Goal: Communication & Community: Answer question/provide support

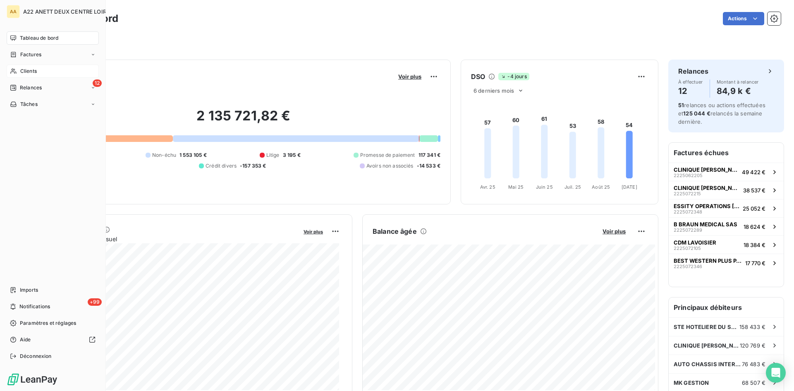
click at [31, 71] on span "Clients" at bounding box center [28, 70] width 17 height 7
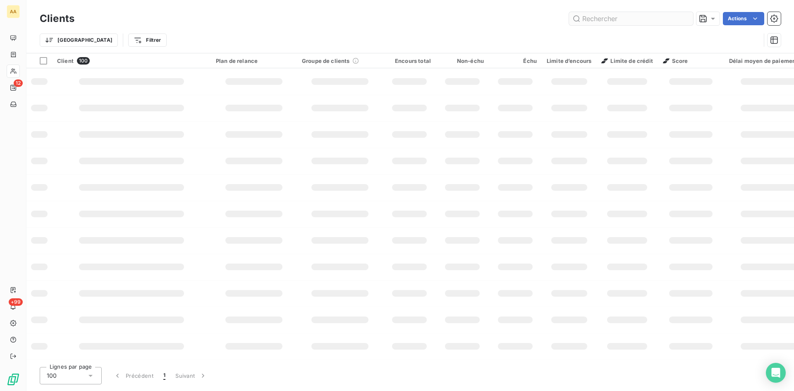
click at [596, 17] on input "text" at bounding box center [631, 18] width 124 height 13
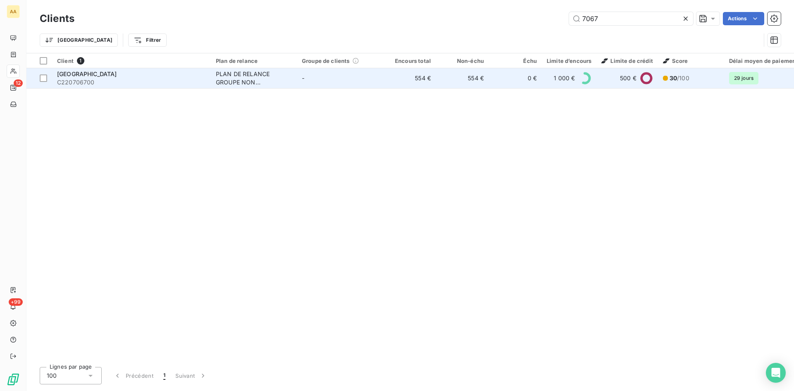
type input "7067"
click at [231, 81] on div "PLAN DE RELANCE GROUPE NON AUTOMATIQUE" at bounding box center [254, 78] width 76 height 17
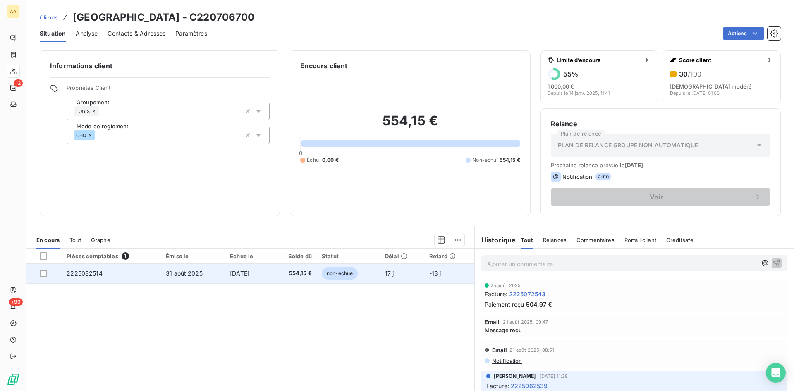
click at [93, 271] on span "2225082514" at bounding box center [85, 273] width 36 height 7
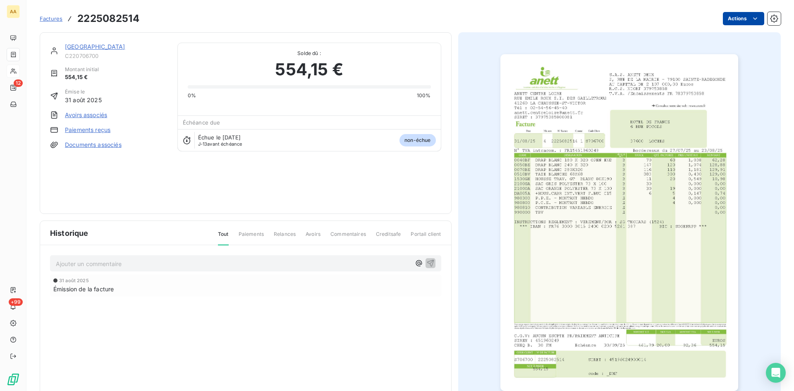
click at [727, 19] on html "AA 12 +99 Factures 2225082514 Actions HOTEL DE FRANCE C220706700 Montant initia…" at bounding box center [397, 195] width 794 height 391
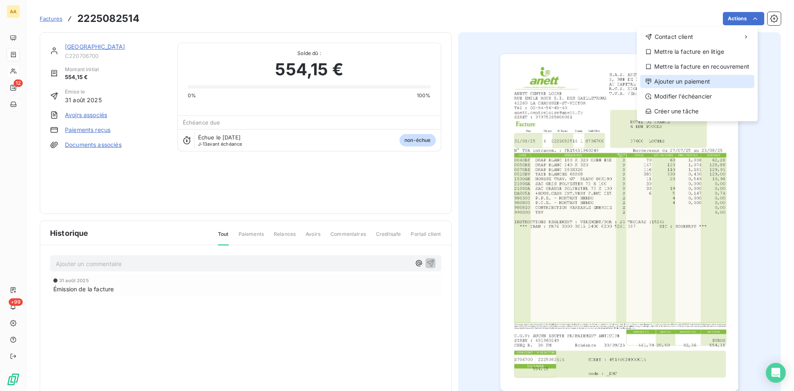
click at [688, 79] on div "Ajouter un paiement" at bounding box center [697, 81] width 114 height 13
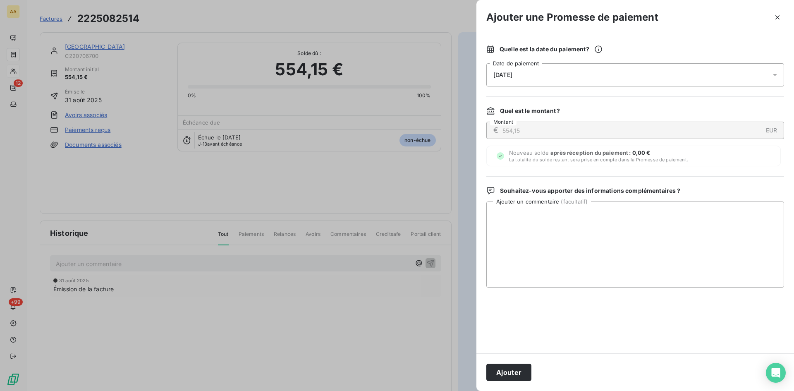
click at [566, 72] on div "[DATE]" at bounding box center [635, 74] width 298 height 23
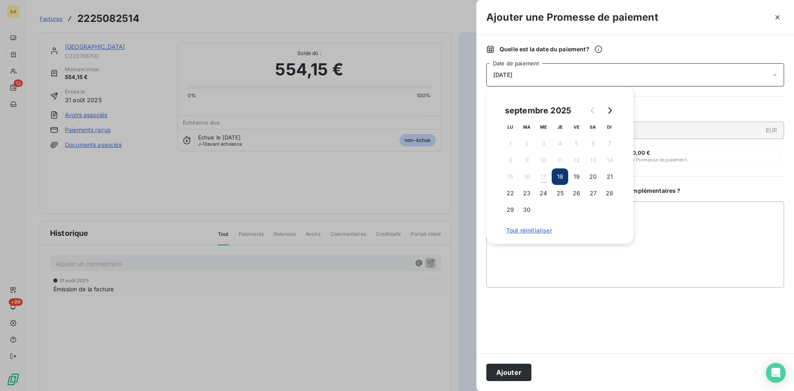
drag, startPoint x: 560, startPoint y: 192, endPoint x: 551, endPoint y: 203, distance: 14.1
click at [560, 192] on button "25" at bounding box center [560, 193] width 17 height 17
click at [509, 378] on button "Ajouter" at bounding box center [508, 371] width 45 height 17
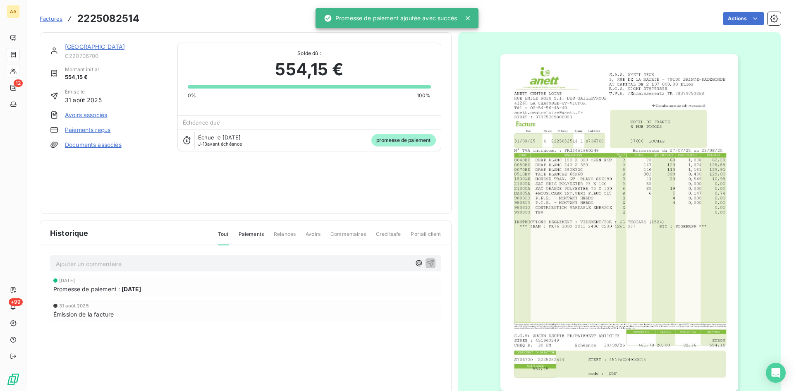
click at [270, 266] on p "Ajouter un commentaire ﻿" at bounding box center [233, 263] width 355 height 10
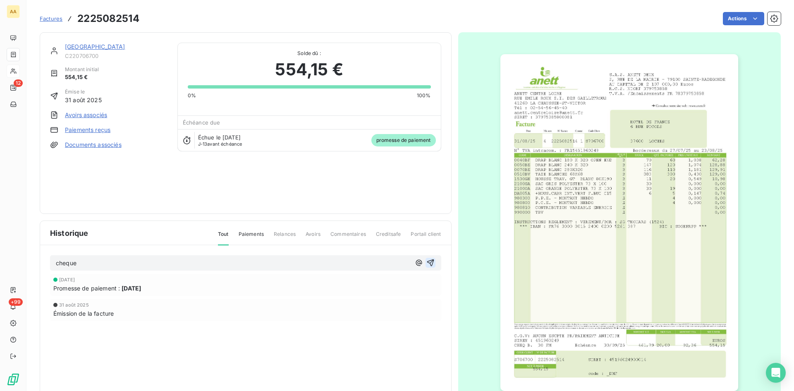
click at [427, 261] on icon "button" at bounding box center [430, 262] width 8 height 8
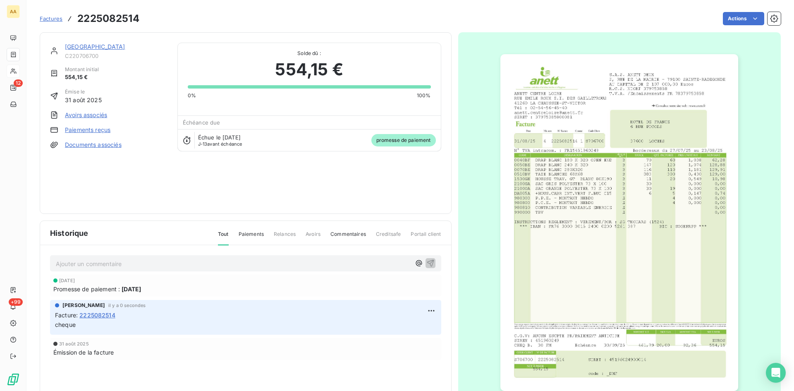
click at [97, 46] on link "[GEOGRAPHIC_DATA]" at bounding box center [95, 46] width 60 height 7
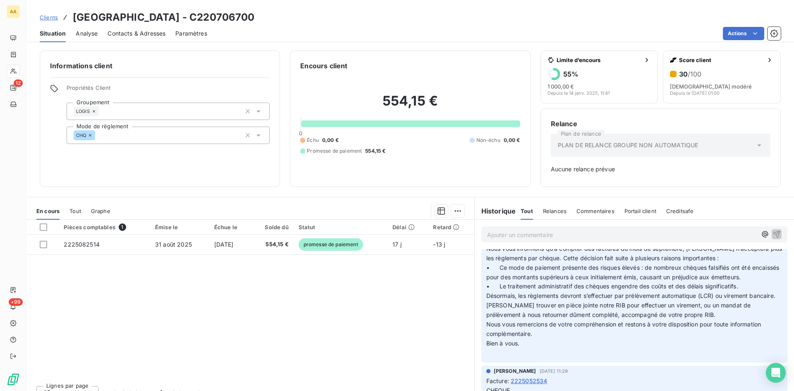
scroll to position [331, 0]
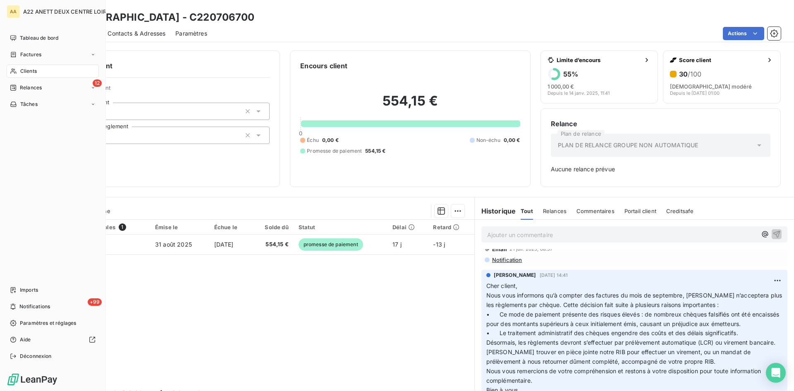
click at [20, 72] on span "Clients" at bounding box center [28, 70] width 17 height 7
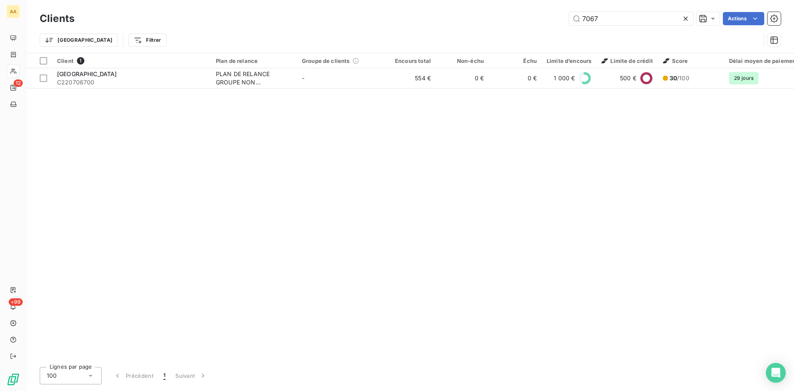
drag, startPoint x: 605, startPoint y: 21, endPoint x: 540, endPoint y: 15, distance: 65.2
click at [540, 15] on div "7067 Actions" at bounding box center [432, 18] width 696 height 13
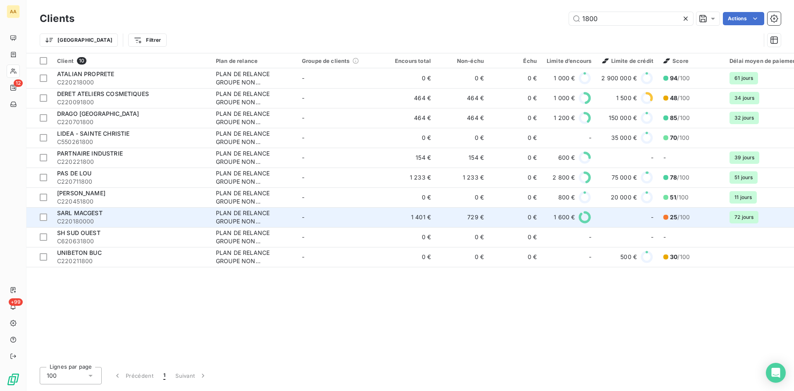
type input "1800"
click at [231, 222] on div "PLAN DE RELANCE GROUPE NON AUTOMATIQUE" at bounding box center [254, 217] width 76 height 17
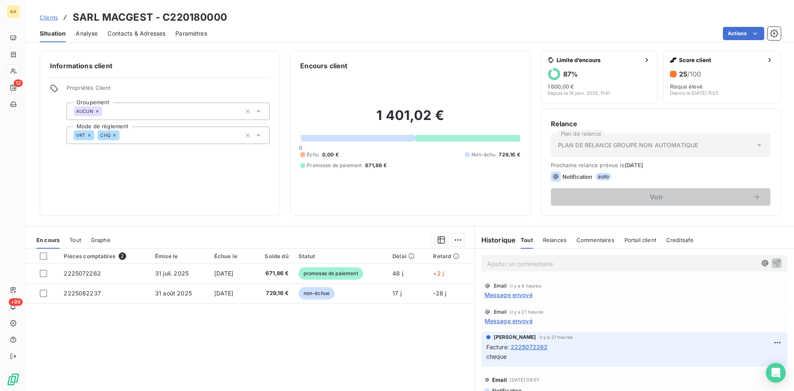
click at [492, 298] on span "Message envoyé" at bounding box center [509, 294] width 48 height 9
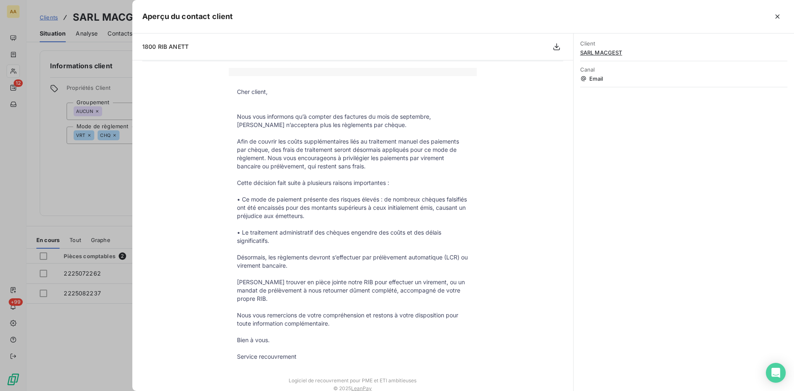
scroll to position [41, 0]
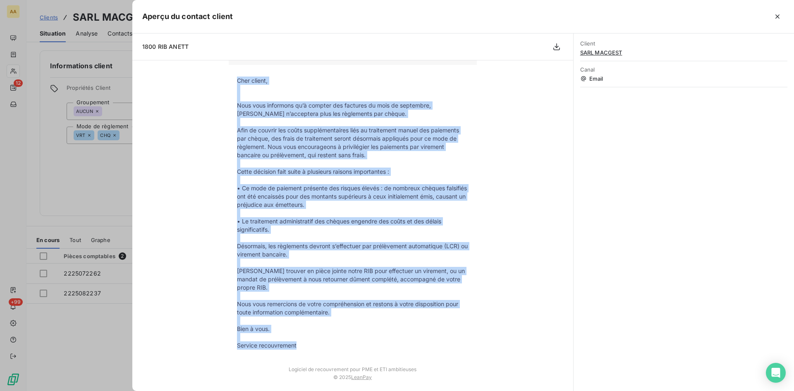
drag, startPoint x: 306, startPoint y: 346, endPoint x: 250, endPoint y: 107, distance: 245.5
click at [230, 81] on tbody "Cher client, Nous vous informons qu’à compter des factures du mois de septembre…" at bounding box center [353, 213] width 248 height 273
copy tbody "Lore ipsumd, Sita cons adipiscin el’s doeiusm tem incididu ut labo et doloremag…"
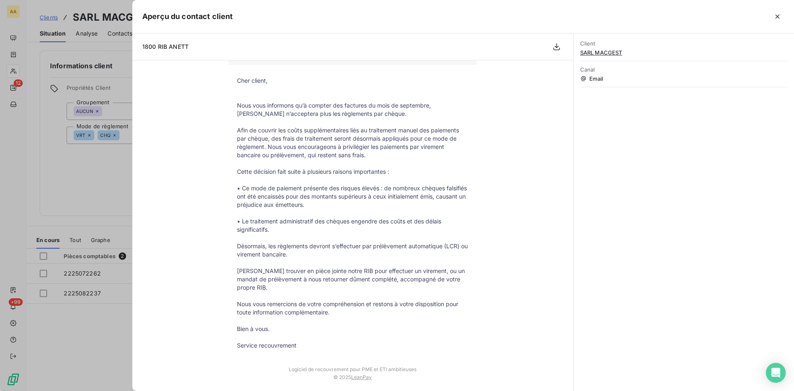
click at [19, 71] on div at bounding box center [397, 195] width 794 height 391
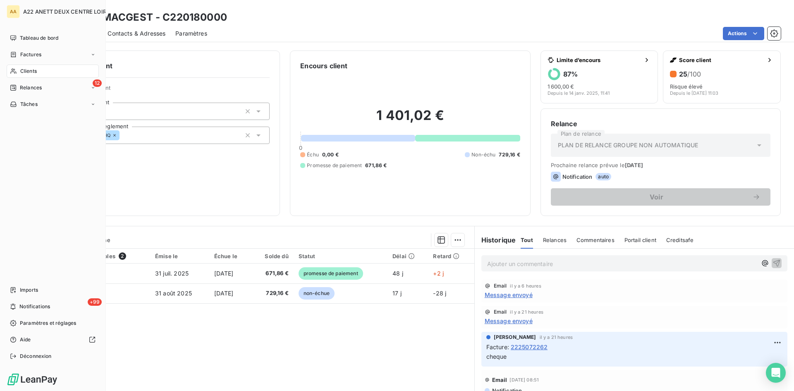
click at [21, 72] on span "Clients" at bounding box center [28, 70] width 17 height 7
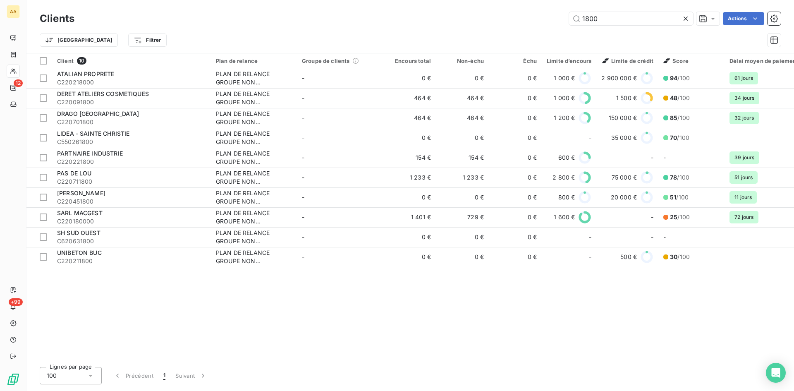
drag, startPoint x: 606, startPoint y: 17, endPoint x: 544, endPoint y: 17, distance: 62.4
click at [544, 17] on div "1800 Actions" at bounding box center [432, 18] width 696 height 13
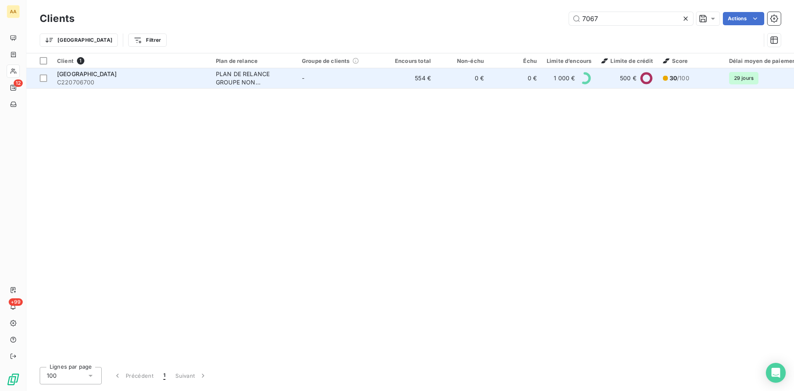
type input "7067"
click at [237, 77] on div "PLAN DE RELANCE GROUPE NON AUTOMATIQUE" at bounding box center [254, 78] width 76 height 17
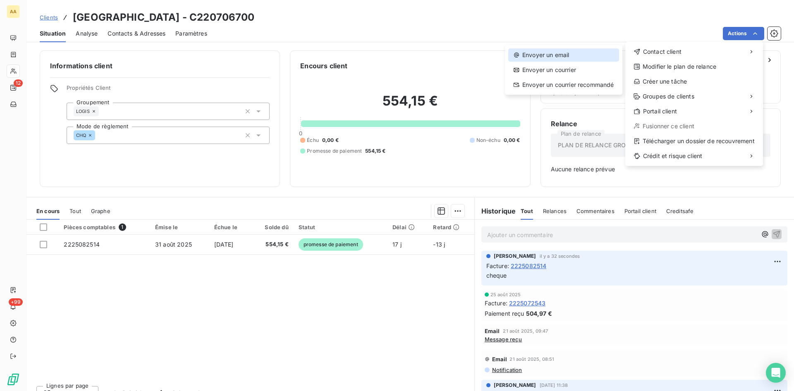
click at [536, 54] on div "Envoyer un email" at bounding box center [563, 54] width 111 height 13
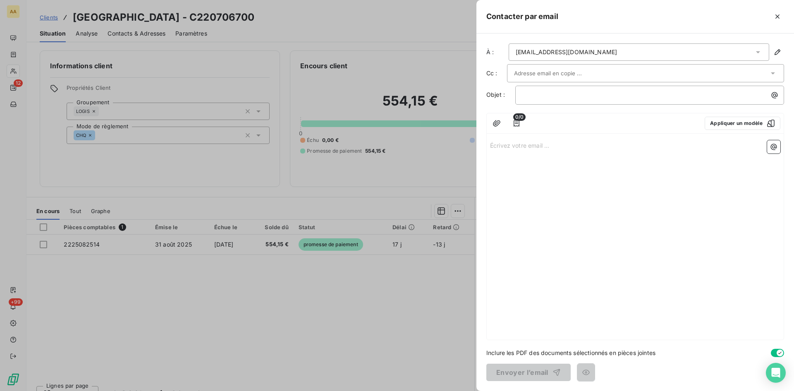
click at [504, 146] on p "Écrivez votre email ... ﻿" at bounding box center [635, 145] width 290 height 10
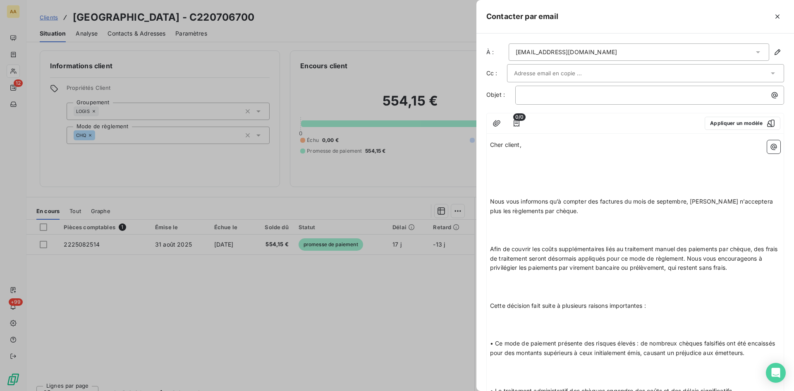
click at [529, 144] on p "Cher client," at bounding box center [635, 145] width 290 height 10
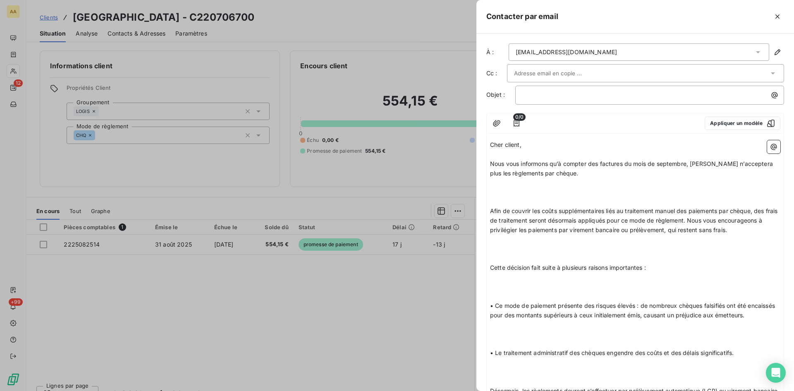
click at [564, 177] on p "Nous vous informons qu’à compter des factures du mois de septembre, [PERSON_NAM…" at bounding box center [635, 168] width 290 height 19
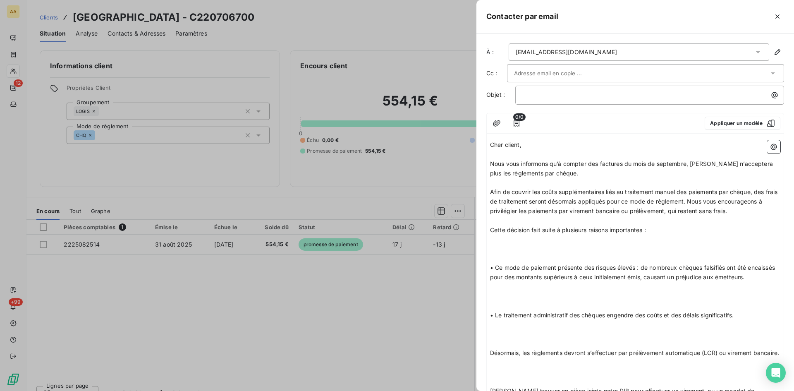
click at [662, 229] on p "Cette décision fait suite à plusieurs raisons importantes :" at bounding box center [635, 230] width 290 height 10
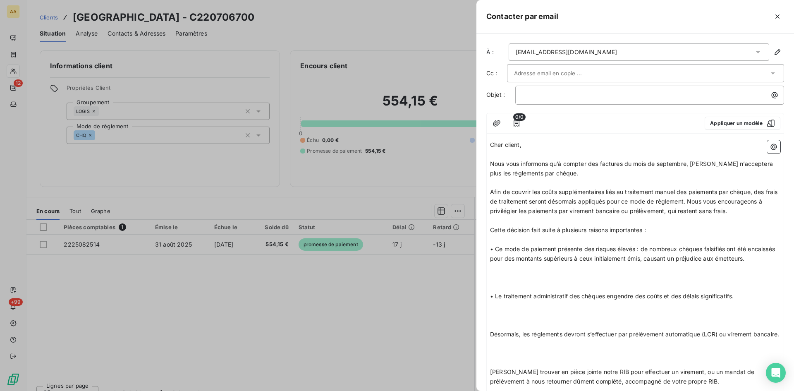
click at [530, 263] on p "• Ce mode de paiement présente des risques élevés : de nombreux chèques falsifi…" at bounding box center [635, 253] width 290 height 19
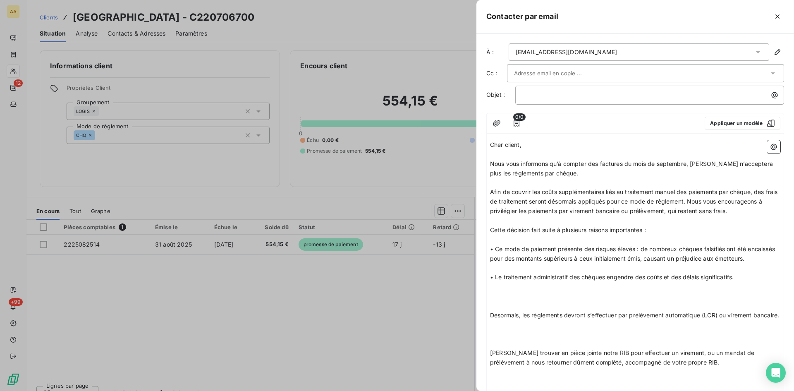
click at [737, 282] on p "• Le traitement administratif des chèques engendre des coûts et des délais sign…" at bounding box center [635, 278] width 290 height 10
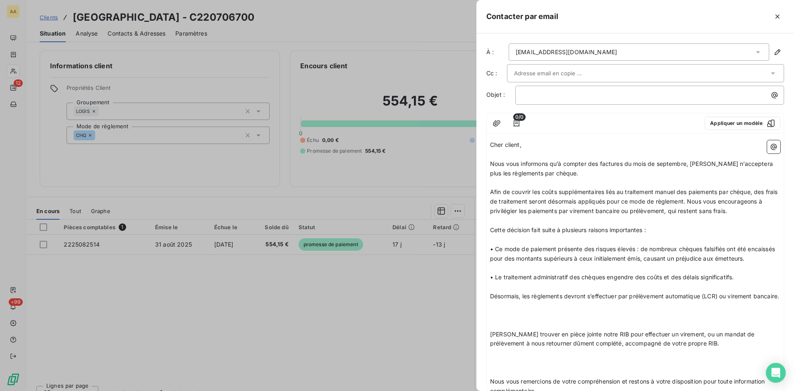
click at [533, 301] on p "Désormais, les règlements devront s’effectuer par prélèvement automatique (LCR)…" at bounding box center [635, 297] width 290 height 10
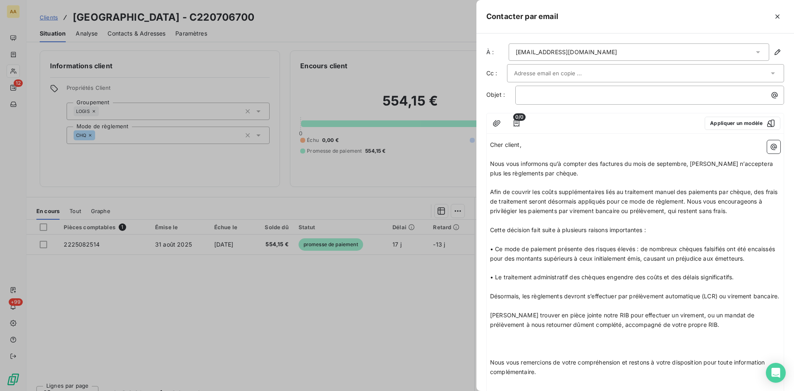
click at [691, 330] on p "[PERSON_NAME] trouver en pièce jointe notre RIB pour effectuer un virement, ou …" at bounding box center [635, 320] width 290 height 19
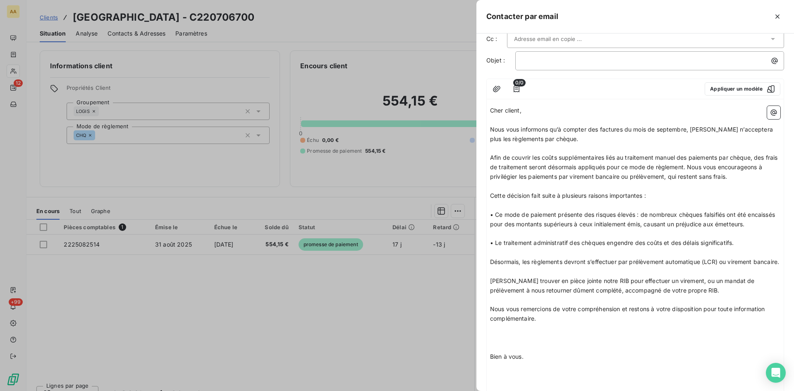
scroll to position [116, 0]
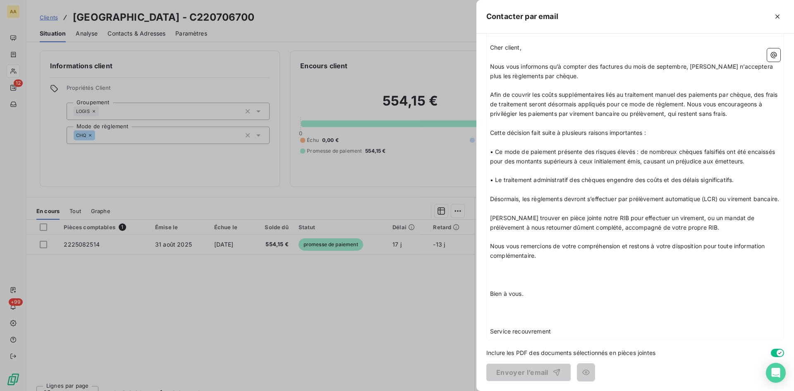
click at [547, 258] on p "Nous vous remercions de votre compréhension et restons à votre disposition pour…" at bounding box center [635, 251] width 290 height 19
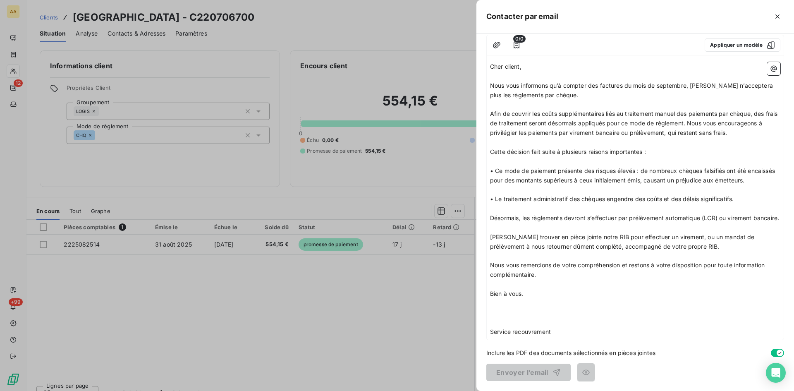
click at [541, 299] on p "﻿" at bounding box center [635, 304] width 290 height 10
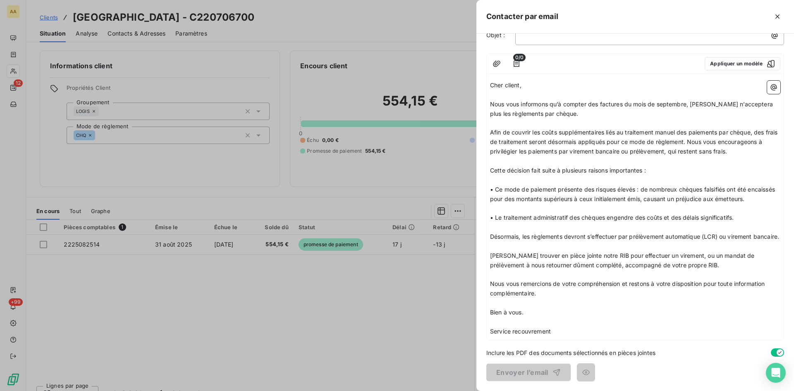
scroll to position [0, 0]
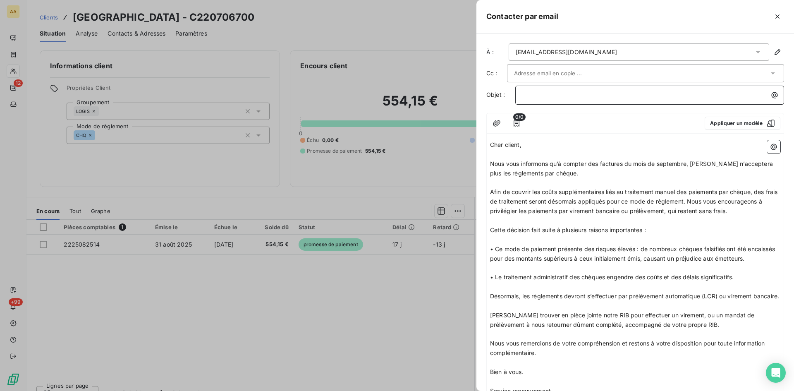
click at [529, 96] on p "﻿" at bounding box center [651, 95] width 259 height 10
click at [493, 123] on icon "button" at bounding box center [497, 123] width 8 height 8
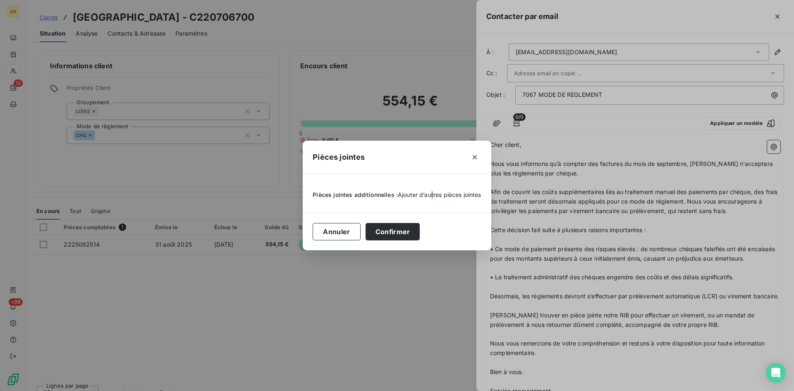
click at [431, 191] on span "Ajouter d’autres pièces jointes" at bounding box center [440, 194] width 84 height 7
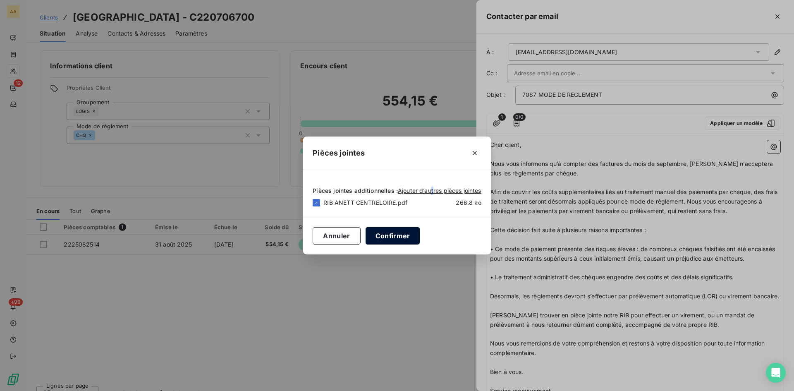
click at [385, 233] on button "Confirmer" at bounding box center [393, 235] width 55 height 17
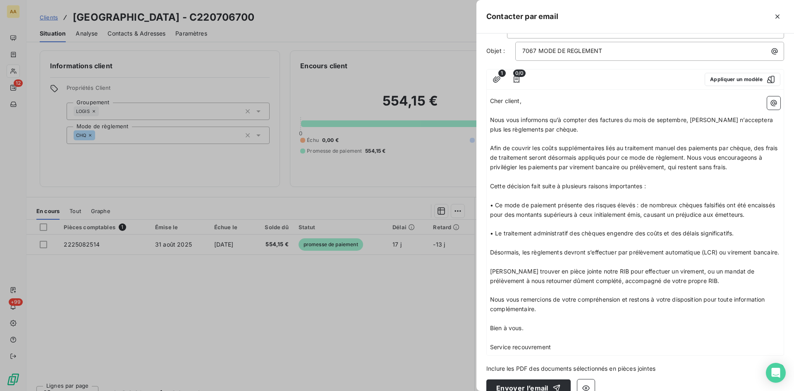
scroll to position [78, 0]
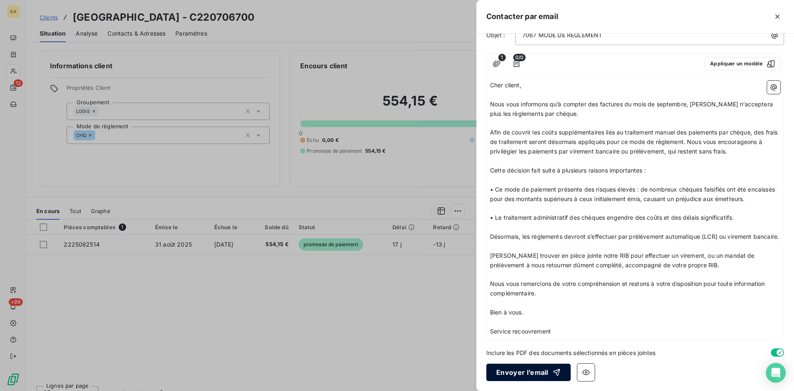
click at [524, 373] on button "Envoyer l’email" at bounding box center [528, 371] width 84 height 17
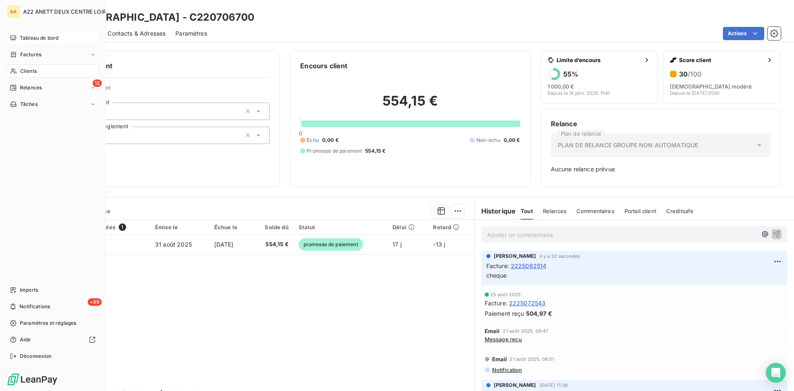
click at [30, 38] on span "Tableau de bord" at bounding box center [39, 37] width 38 height 7
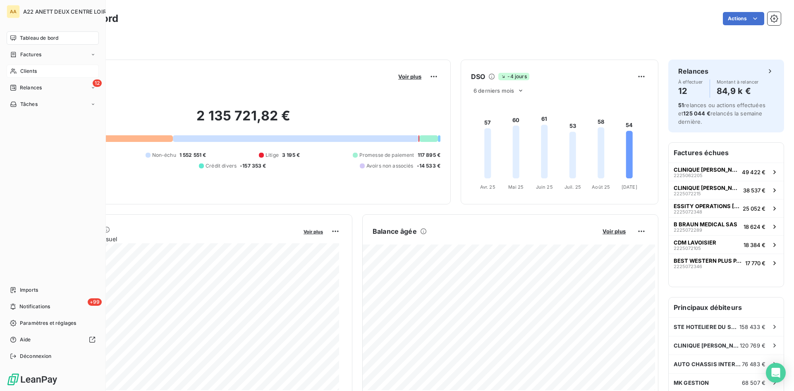
click at [24, 74] on span "Clients" at bounding box center [28, 70] width 17 height 7
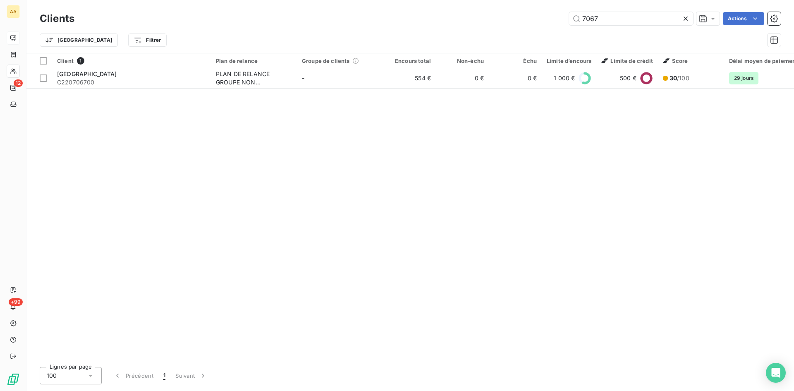
drag, startPoint x: 626, startPoint y: 14, endPoint x: 496, endPoint y: 19, distance: 130.3
click at [496, 19] on div "7067 Actions" at bounding box center [432, 18] width 696 height 13
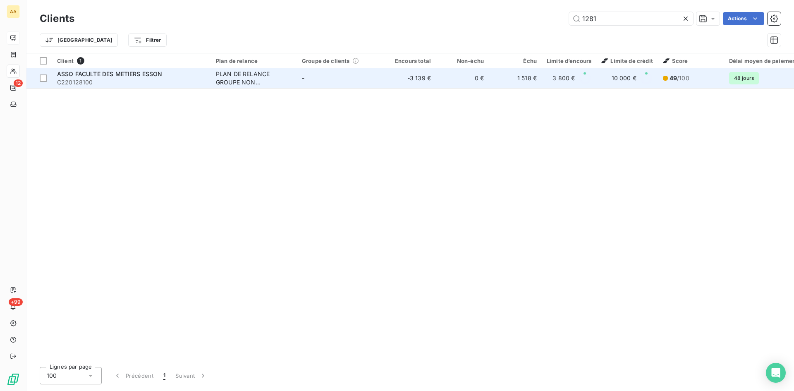
type input "1281"
click at [241, 73] on div "PLAN DE RELANCE GROUPE NON AUTOMATIQUE" at bounding box center [254, 78] width 76 height 17
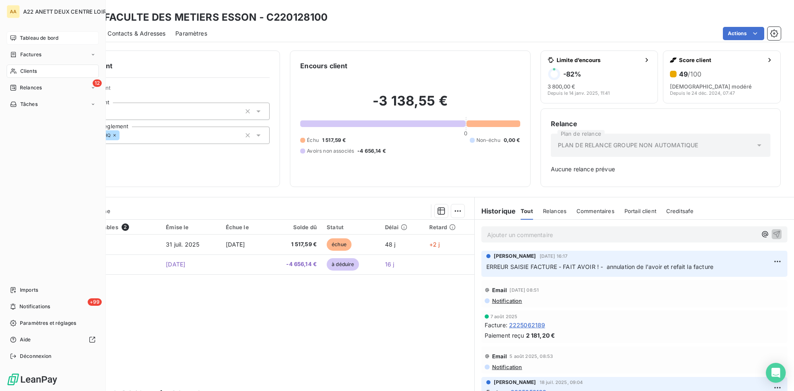
click at [34, 33] on div "Tableau de bord" at bounding box center [53, 37] width 92 height 13
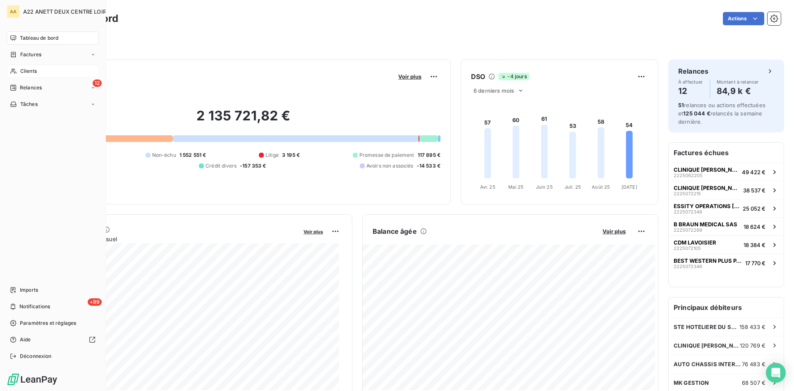
click at [20, 72] on span "Clients" at bounding box center [28, 70] width 17 height 7
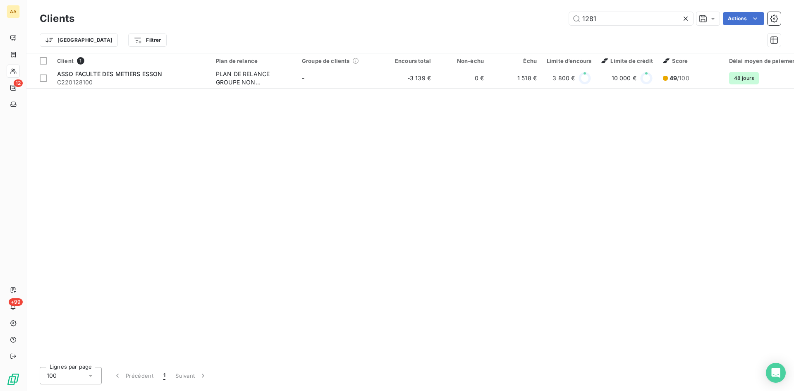
drag, startPoint x: 578, startPoint y: 19, endPoint x: 546, endPoint y: 19, distance: 31.4
click at [546, 19] on div "1281 Actions" at bounding box center [432, 18] width 696 height 13
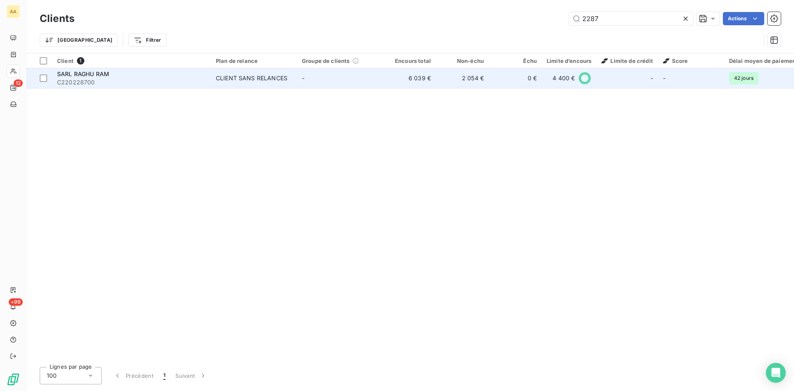
type input "2287"
click at [249, 79] on div "CLIENT SANS RELANCES" at bounding box center [252, 78] width 72 height 8
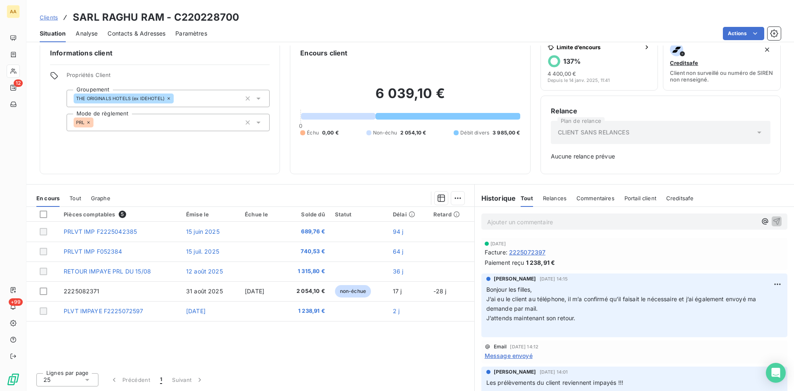
click at [500, 218] on p "Ajouter un commentaire ﻿" at bounding box center [622, 222] width 270 height 10
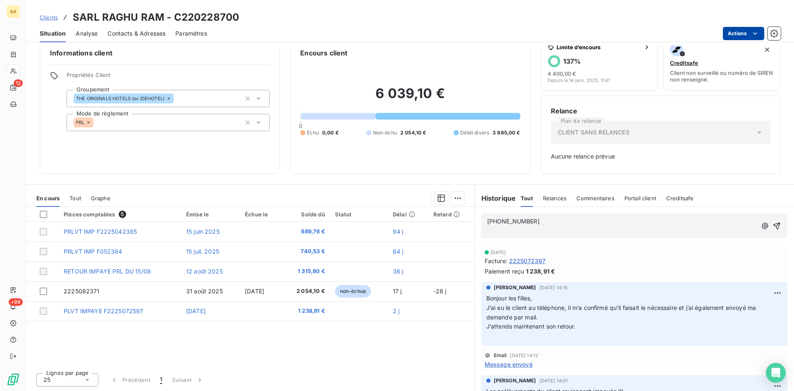
click at [762, 31] on html "AA 12 +99 Clients SARL RAGHU RAM - C220228700 Situation Analyse Contacts & Adre…" at bounding box center [397, 195] width 794 height 391
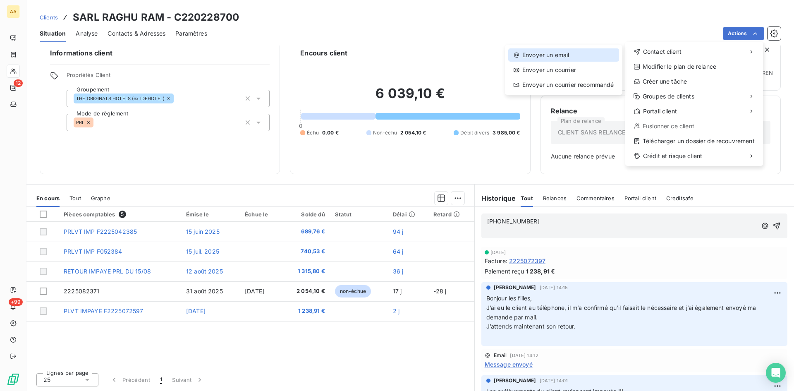
click at [564, 52] on div "Envoyer un email" at bounding box center [563, 54] width 111 height 13
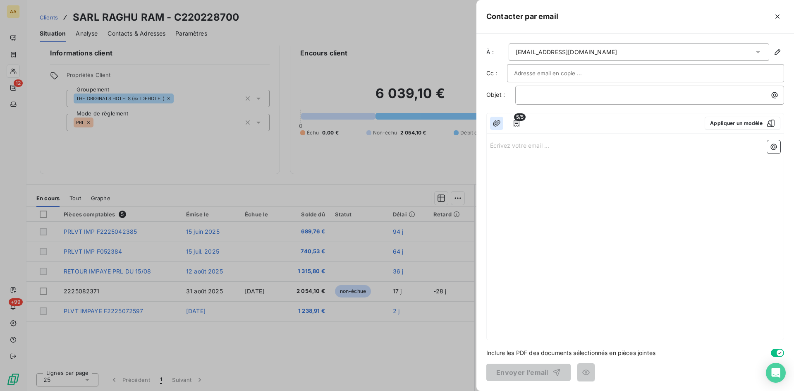
click at [494, 123] on icon "button" at bounding box center [497, 123] width 8 height 8
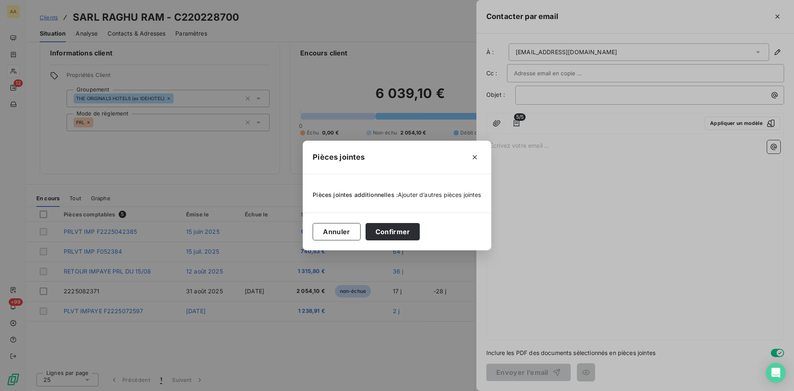
click at [418, 193] on span "Ajouter d’autres pièces jointes" at bounding box center [440, 194] width 84 height 7
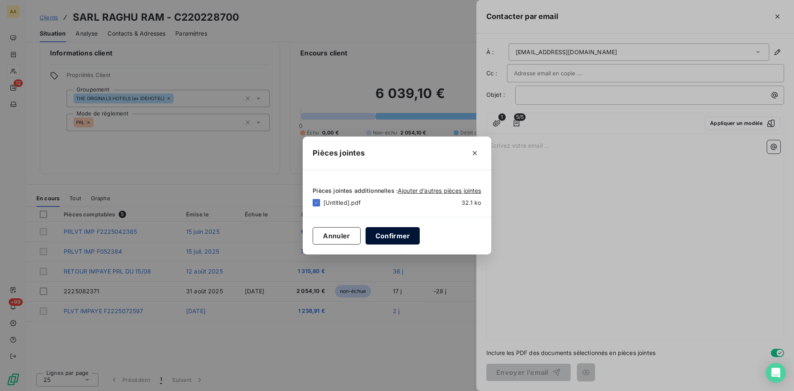
click at [384, 239] on button "Confirmer" at bounding box center [393, 235] width 55 height 17
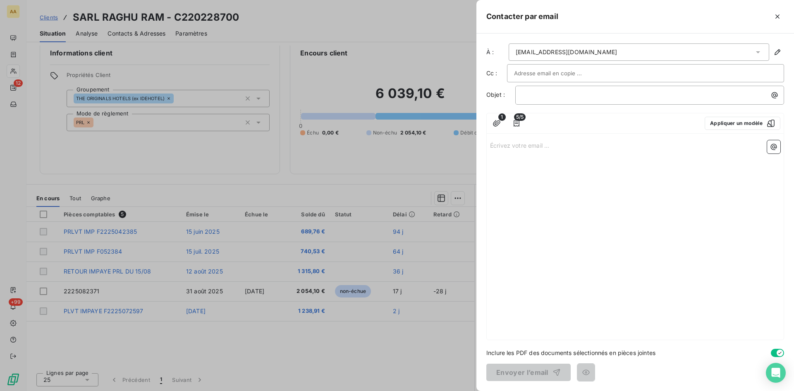
click at [527, 100] on div "﻿" at bounding box center [649, 95] width 269 height 19
click at [526, 91] on div "﻿" at bounding box center [649, 95] width 269 height 19
click at [526, 93] on p "﻿" at bounding box center [651, 95] width 259 height 10
click at [505, 143] on p "Écrivez votre email ... ﻿" at bounding box center [635, 145] width 290 height 10
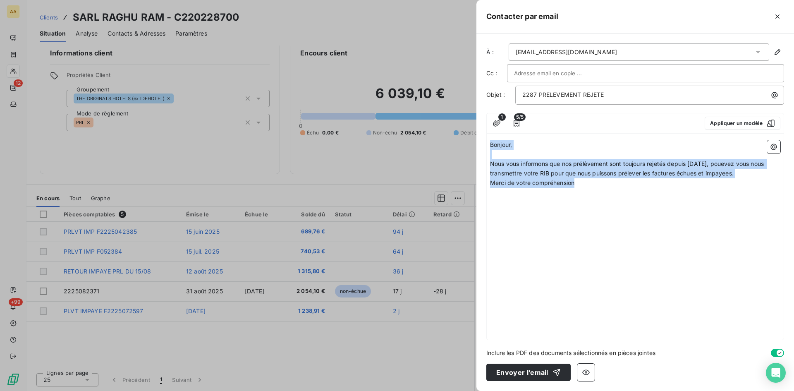
drag, startPoint x: 588, startPoint y: 181, endPoint x: 473, endPoint y: 142, distance: 120.7
click at [473, 390] on div "Contacter par email À : [EMAIL_ADDRESS][DOMAIN_NAME] Cc : Objet : 2287 PRELEVEM…" at bounding box center [397, 391] width 794 height 0
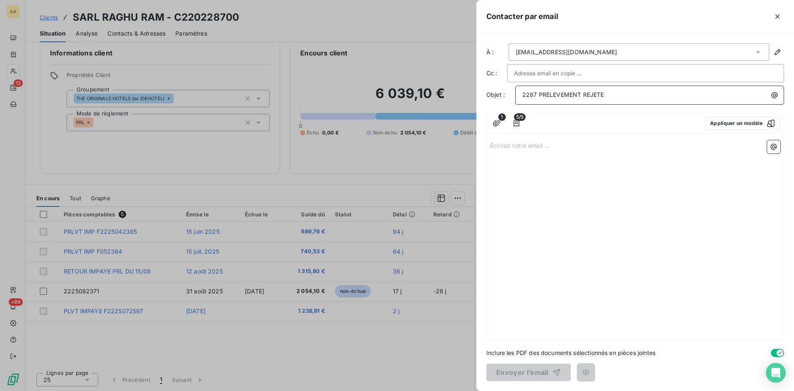
click at [616, 98] on p "2287 PRELEVEMENT REJETE" at bounding box center [651, 95] width 259 height 10
click at [493, 146] on p "Écrivez votre email ... ﻿" at bounding box center [635, 145] width 290 height 10
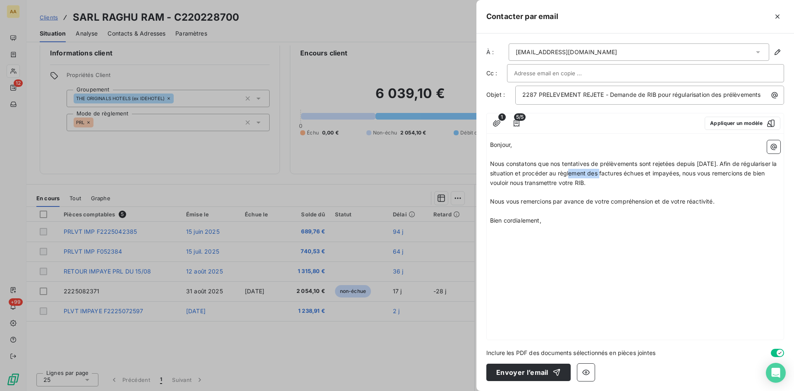
drag, startPoint x: 628, startPoint y: 172, endPoint x: 595, endPoint y: 171, distance: 32.3
click at [595, 171] on span "Nous constatons que nos tentatives de prélèvements sont rejetées depuis [DATE].…" at bounding box center [634, 173] width 288 height 26
click at [505, 240] on div "Bonjour, ﻿ Nous constatons que nos tentatives de prélèvements sont rejetées dep…" at bounding box center [635, 238] width 297 height 203
click at [544, 218] on p "Bien cordialement," at bounding box center [635, 221] width 290 height 10
click at [512, 373] on button "Envoyer l’email" at bounding box center [528, 371] width 84 height 17
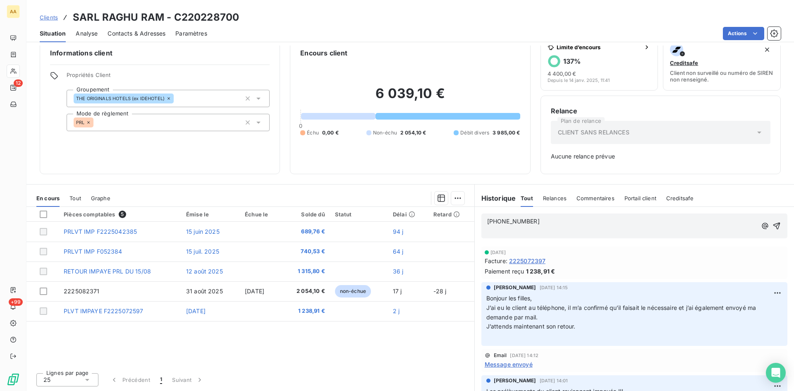
scroll to position [41, 0]
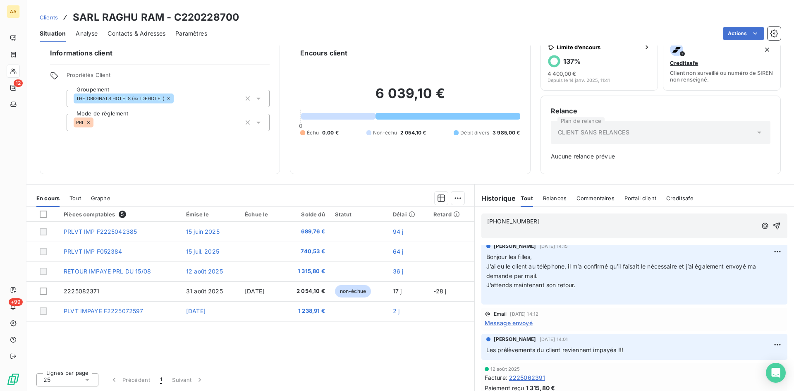
click at [512, 321] on span "Message envoyé" at bounding box center [509, 322] width 48 height 9
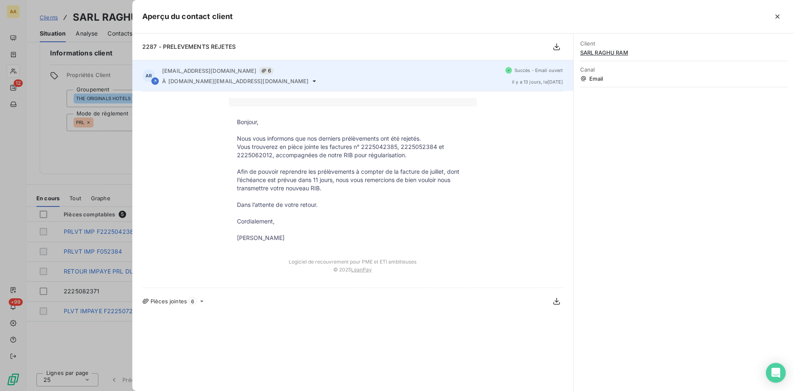
click at [219, 80] on span "[DOMAIN_NAME][EMAIL_ADDRESS][DOMAIN_NAME]" at bounding box center [238, 81] width 140 height 7
drag, startPoint x: 230, startPoint y: 81, endPoint x: 168, endPoint y: 81, distance: 61.6
click at [168, 81] on div "À [DOMAIN_NAME][EMAIL_ADDRESS][DOMAIN_NAME]" at bounding box center [330, 81] width 337 height 7
copy div "[DOMAIN_NAME][EMAIL_ADDRESS][DOMAIN_NAME]"
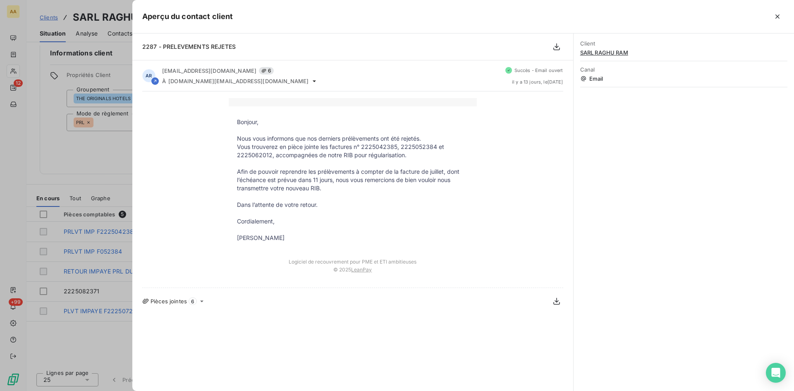
click at [99, 150] on div at bounding box center [397, 195] width 794 height 391
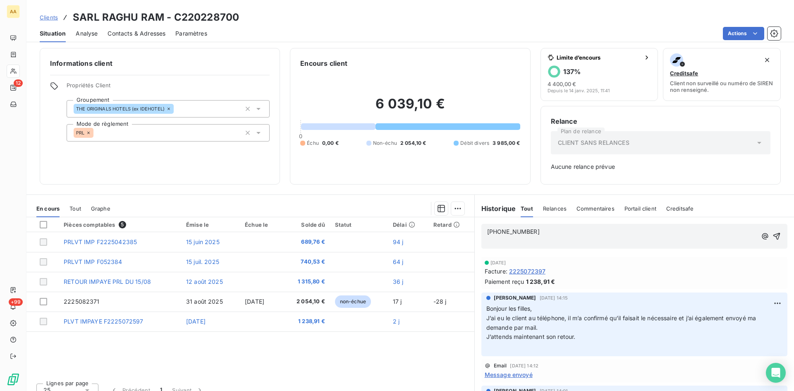
scroll to position [0, 0]
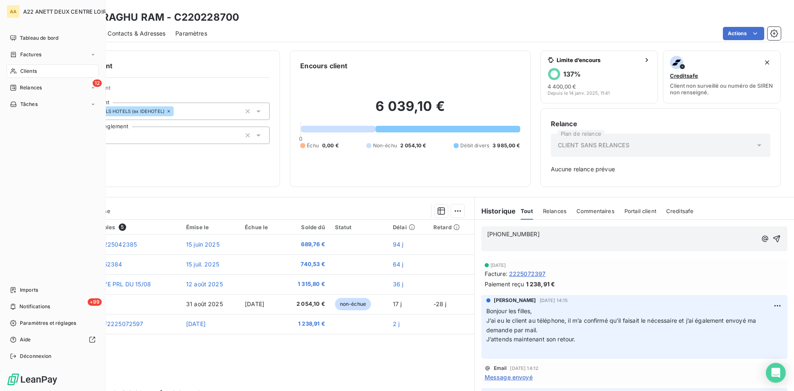
click at [28, 71] on span "Clients" at bounding box center [28, 70] width 17 height 7
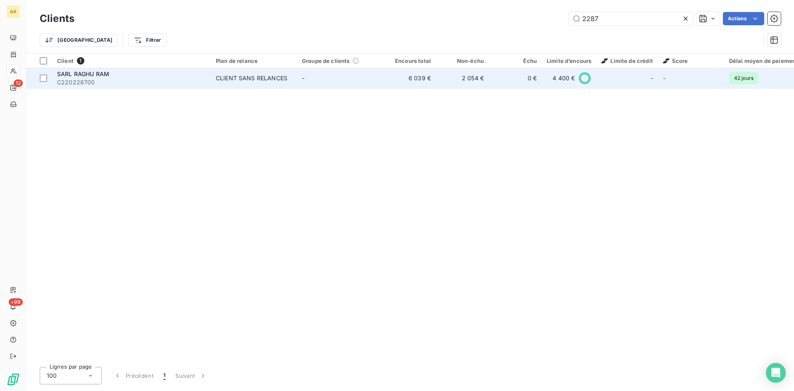
click at [257, 74] on div "CLIENT SANS RELANCES" at bounding box center [252, 78] width 72 height 8
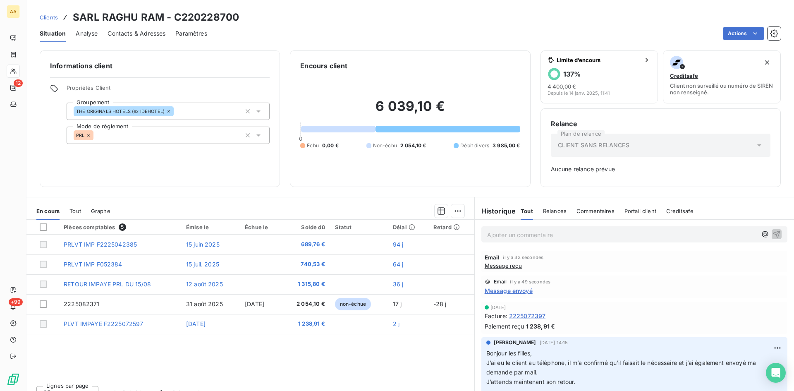
click at [502, 266] on span "Message reçu" at bounding box center [504, 265] width 38 height 7
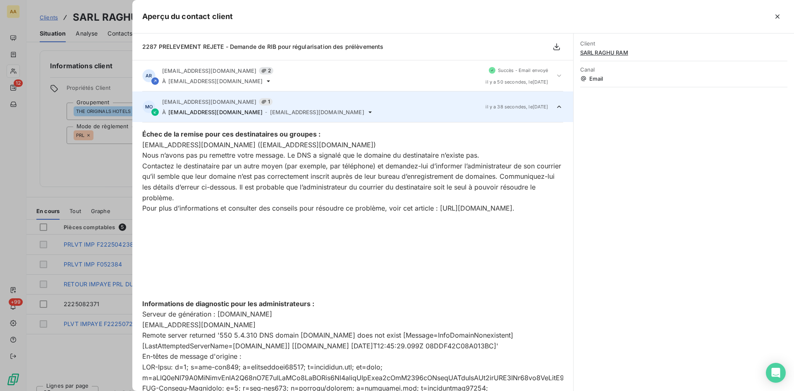
click at [104, 172] on div at bounding box center [397, 195] width 794 height 391
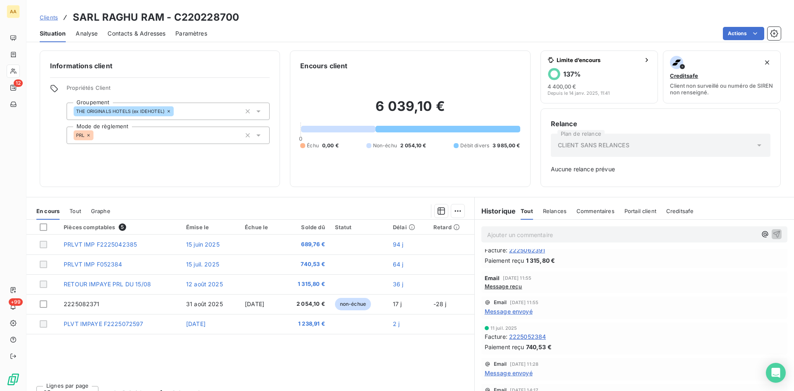
scroll to position [248, 0]
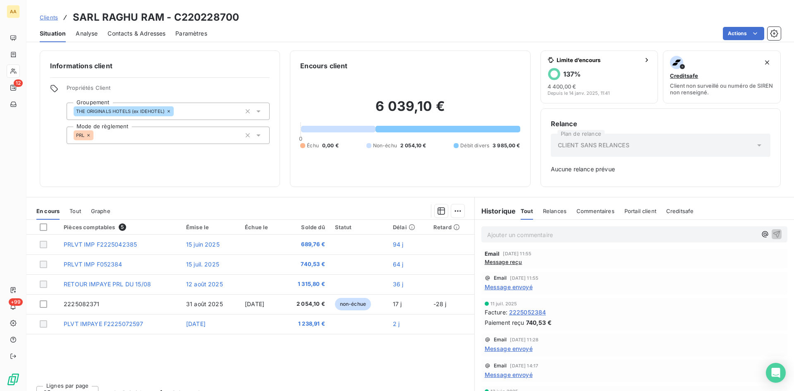
click at [501, 263] on span "Message reçu" at bounding box center [504, 261] width 38 height 7
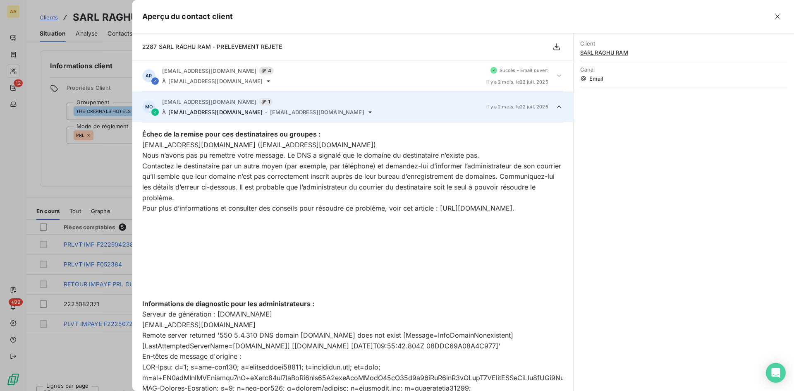
click at [97, 165] on div at bounding box center [397, 195] width 794 height 391
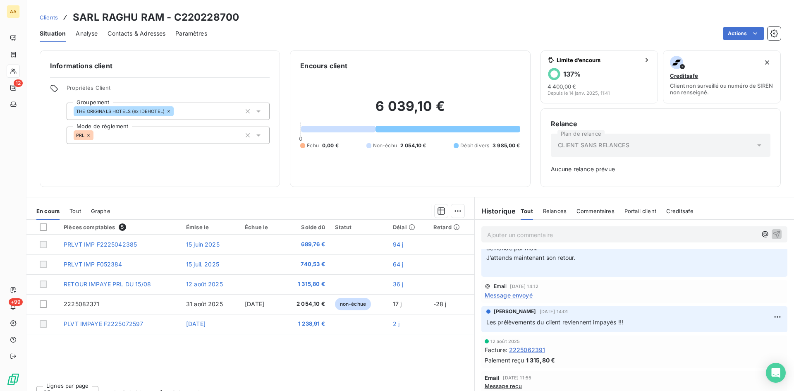
scroll to position [0, 0]
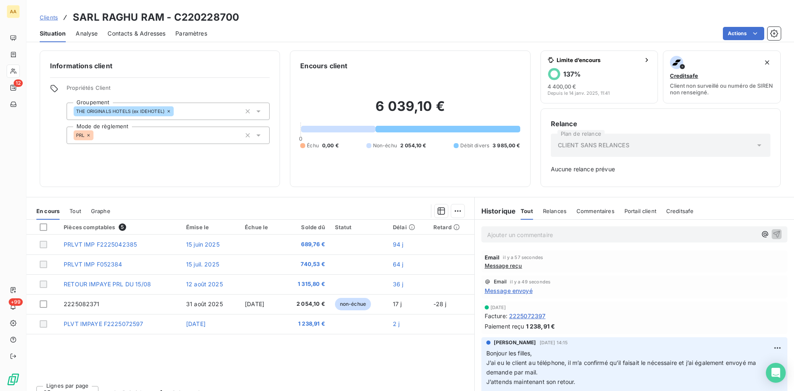
click at [501, 289] on span "Message envoyé" at bounding box center [509, 290] width 48 height 9
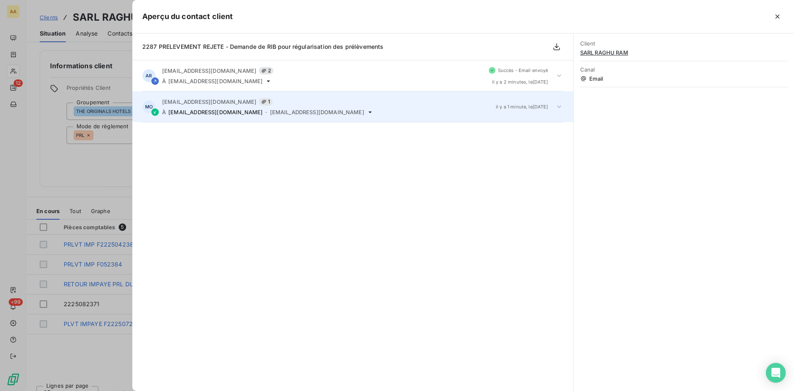
click at [234, 108] on div "[EMAIL_ADDRESS][DOMAIN_NAME] 1 À [EMAIL_ADDRESS][DOMAIN_NAME] - [EMAIL_ADDRESS]…" at bounding box center [325, 106] width 327 height 17
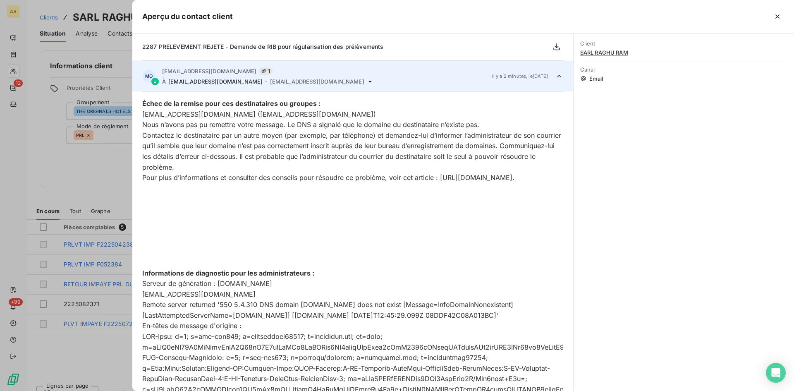
scroll to position [31, 0]
click at [216, 48] on span "2287 PRELEVEMENT REJETE - Demande de RIB pour régularisation des prélèvements" at bounding box center [263, 46] width 242 height 7
click at [205, 45] on span "2287 PRELEVEMENT REJETE - Demande de RIB pour régularisation des prélèvements" at bounding box center [263, 46] width 242 height 7
click at [182, 79] on span "[EMAIL_ADDRESS][DOMAIN_NAME]" at bounding box center [215, 81] width 94 height 7
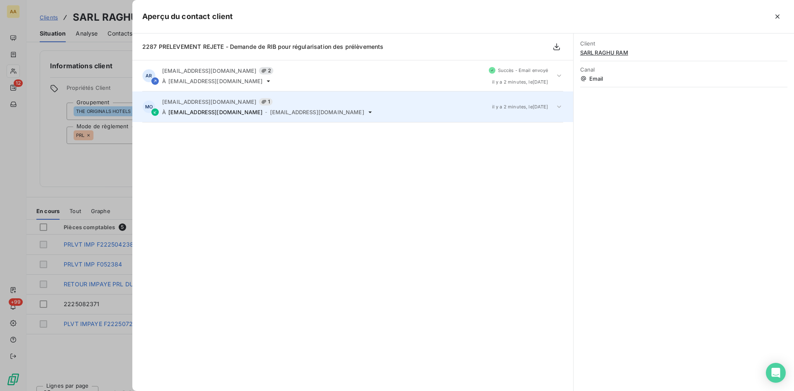
scroll to position [0, 0]
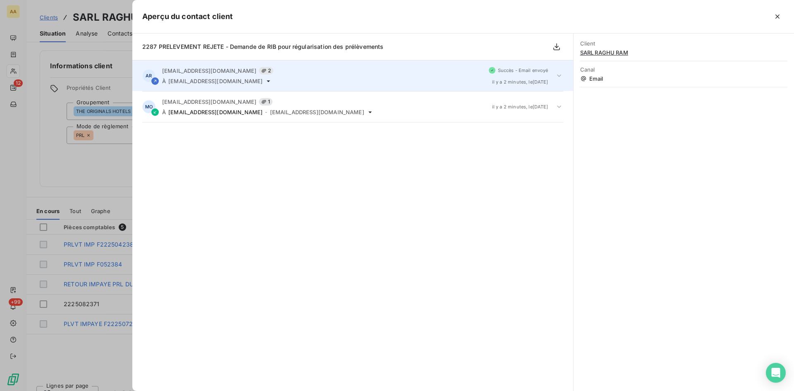
click at [244, 79] on span "[EMAIL_ADDRESS][DOMAIN_NAME]" at bounding box center [215, 81] width 94 height 7
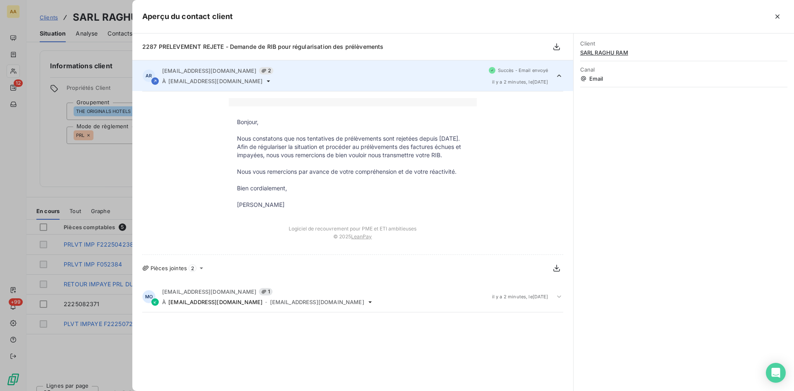
drag, startPoint x: 300, startPoint y: 215, endPoint x: 237, endPoint y: 122, distance: 112.3
click at [237, 122] on tbody "Bonjour, Nous constatons que nos tentatives de prélèvements sont rejetées depui…" at bounding box center [353, 163] width 248 height 91
copy tbody "Bonjour, Nous constatons que nos tentatives de prélèvements sont rejetées depui…"
click at [113, 172] on div at bounding box center [397, 195] width 794 height 391
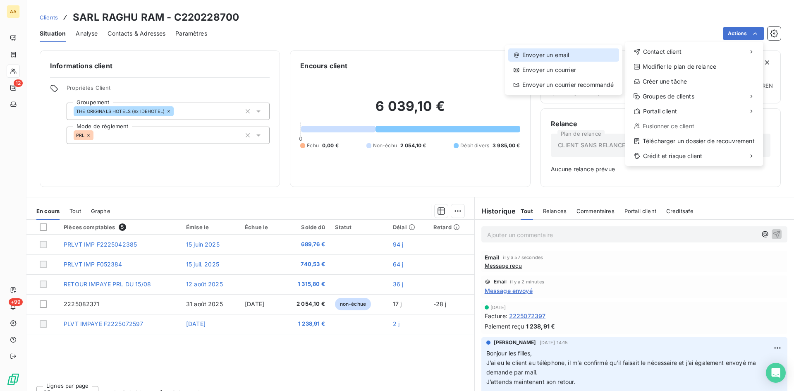
click at [541, 56] on div "Envoyer un email" at bounding box center [563, 54] width 111 height 13
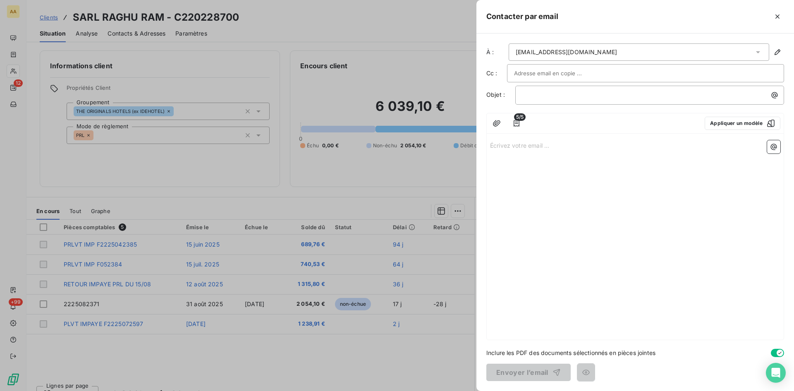
click at [515, 147] on p "Écrivez votre email ... ﻿" at bounding box center [635, 145] width 290 height 10
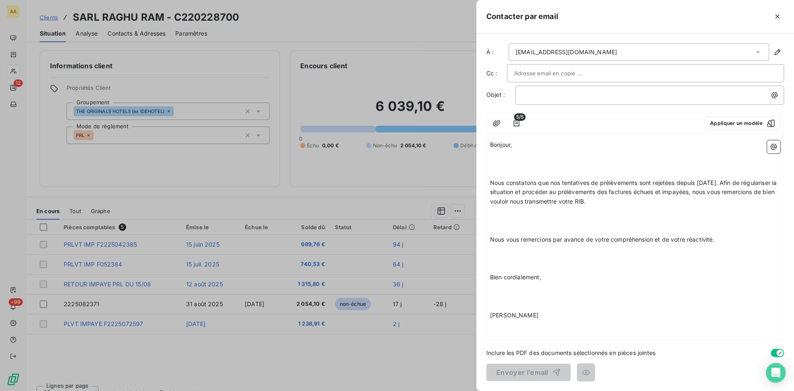
click at [525, 146] on p "Bonjour," at bounding box center [635, 145] width 290 height 10
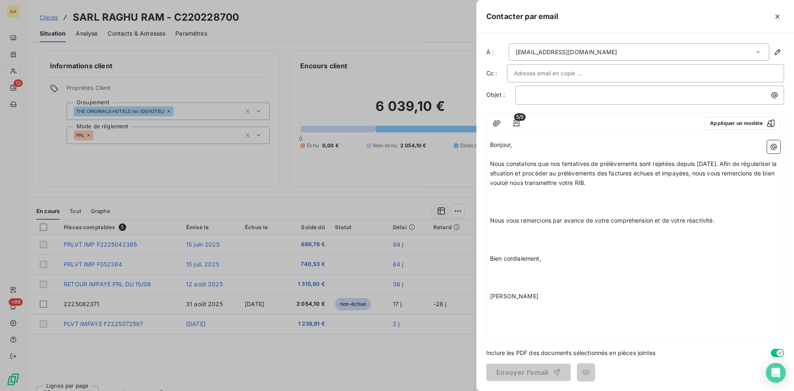
click at [655, 182] on p "Nous constatons que nos tentatives de prélèvements sont rejetées depuis [DATE].…" at bounding box center [635, 173] width 290 height 29
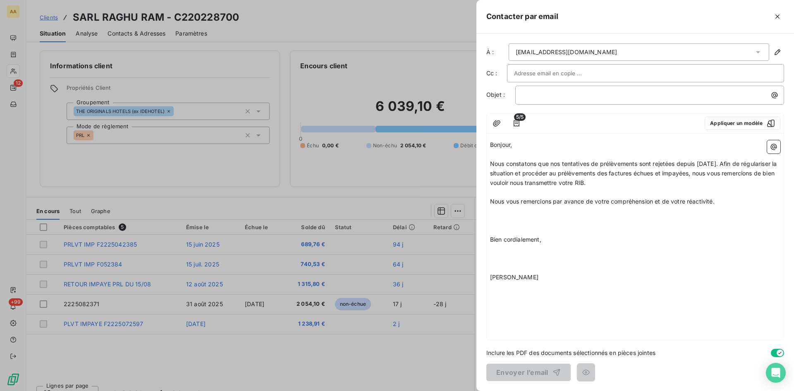
click at [575, 216] on p at bounding box center [635, 221] width 290 height 10
click at [572, 222] on p at bounding box center [635, 221] width 290 height 10
click at [569, 224] on p "Bien cordialement," at bounding box center [635, 221] width 290 height 10
click at [519, 97] on div "﻿" at bounding box center [649, 93] width 263 height 11
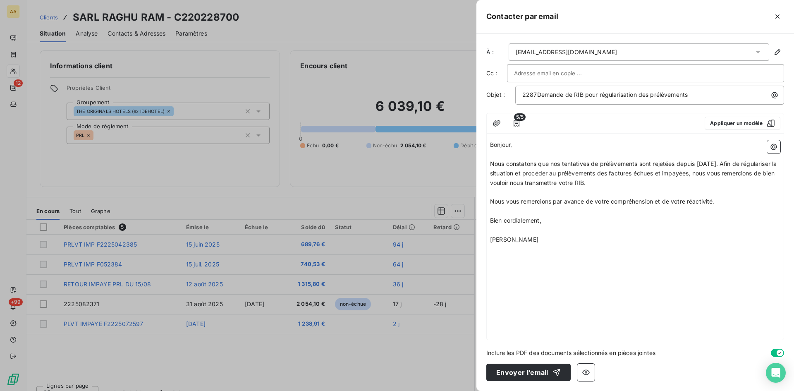
drag, startPoint x: 612, startPoint y: 53, endPoint x: 506, endPoint y: 53, distance: 106.7
click at [506, 53] on div "À : [EMAIL_ADDRESS][DOMAIN_NAME]" at bounding box center [635, 51] width 298 height 17
drag, startPoint x: 536, startPoint y: 50, endPoint x: 520, endPoint y: 56, distance: 17.1
click at [520, 56] on div "[EMAIL_ADDRESS][DOMAIN_NAME]" at bounding box center [566, 52] width 101 height 8
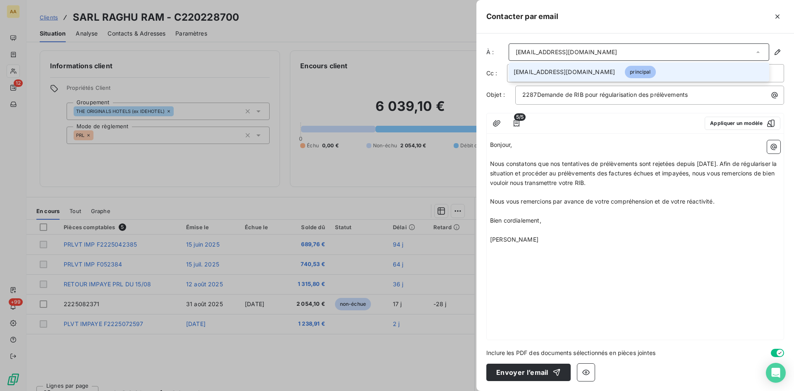
click at [603, 51] on div "[EMAIL_ADDRESS][DOMAIN_NAME]" at bounding box center [639, 51] width 261 height 17
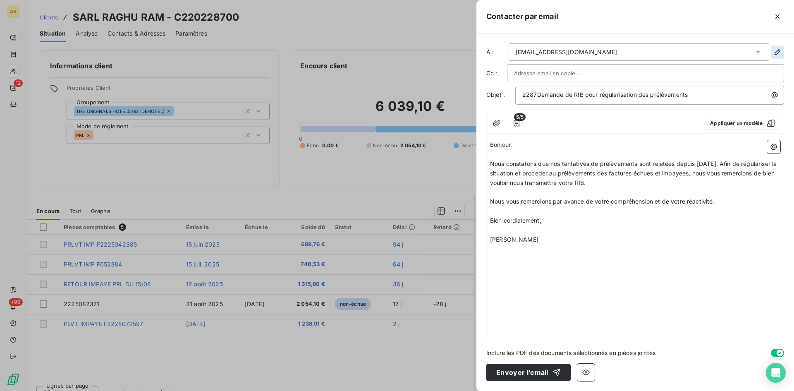
click at [777, 50] on icon "button" at bounding box center [777, 52] width 8 height 8
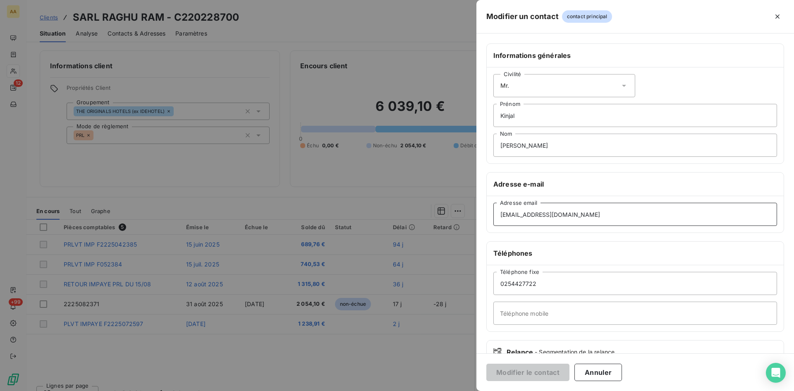
drag, startPoint x: 598, startPoint y: 217, endPoint x: 486, endPoint y: 217, distance: 112.1
click at [486, 217] on div "Informations générales Civilité Mr. [PERSON_NAME] Nom Adresse e-mail [EMAIL_ADD…" at bounding box center [635, 226] width 318 height 367
paste input "[DOMAIN_NAME][EMAIL_ADDRESS]"
type input "[DOMAIN_NAME][EMAIL_ADDRESS][DOMAIN_NAME]"
drag, startPoint x: 525, startPoint y: 112, endPoint x: 496, endPoint y: 115, distance: 28.7
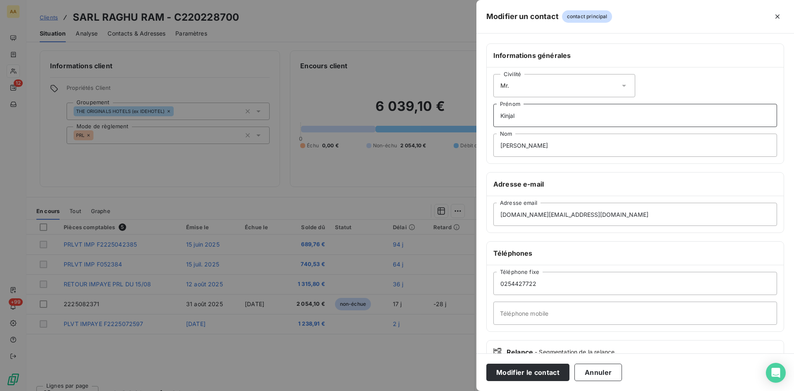
click at [496, 115] on input "Kinjal" at bounding box center [635, 115] width 284 height 23
drag, startPoint x: 483, startPoint y: 144, endPoint x: 521, endPoint y: 189, distance: 58.9
click at [481, 144] on div "Informations générales Civilité Mr. [PERSON_NAME] Nom Adresse e-mail [DOMAIN_NA…" at bounding box center [635, 226] width 318 height 367
click at [514, 367] on button "Modifier le contact" at bounding box center [527, 371] width 83 height 17
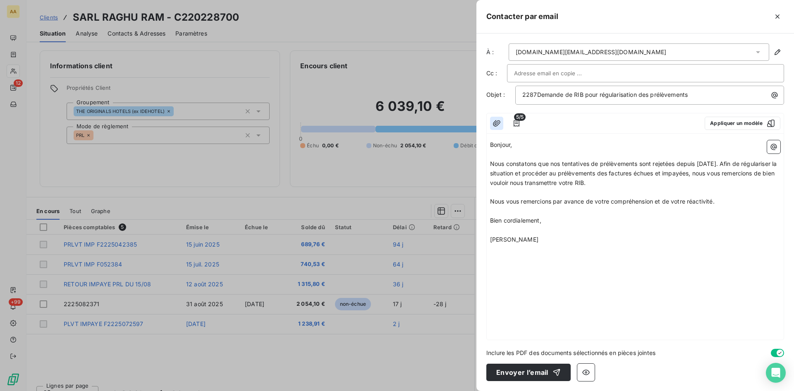
click at [497, 125] on icon "button" at bounding box center [496, 123] width 7 height 6
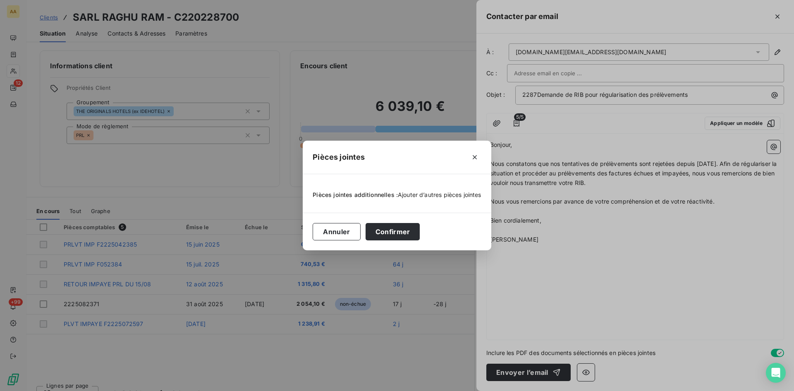
click at [423, 196] on span "Ajouter d’autres pièces jointes" at bounding box center [440, 194] width 84 height 7
click at [327, 234] on button "Annuler" at bounding box center [337, 231] width 48 height 17
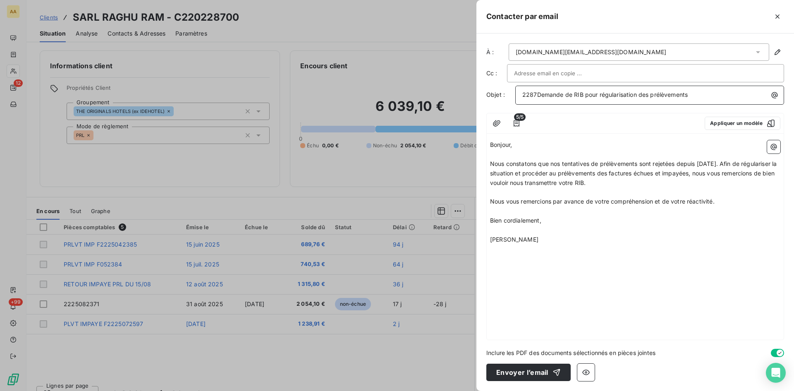
click at [536, 93] on span "2287Demande de RIB pour régularisation des prélèvements" at bounding box center [604, 94] width 165 height 7
click at [637, 96] on span "2287,Demande de RIB pour régularisation des prélèvements" at bounding box center [605, 94] width 166 height 7
click at [612, 258] on div "Bonjour, ﻿ Nous constatons que nos tentatives de prélèvements sont rejetées dep…" at bounding box center [635, 238] width 297 height 203
click at [524, 371] on button "Envoyer l’email" at bounding box center [528, 371] width 84 height 17
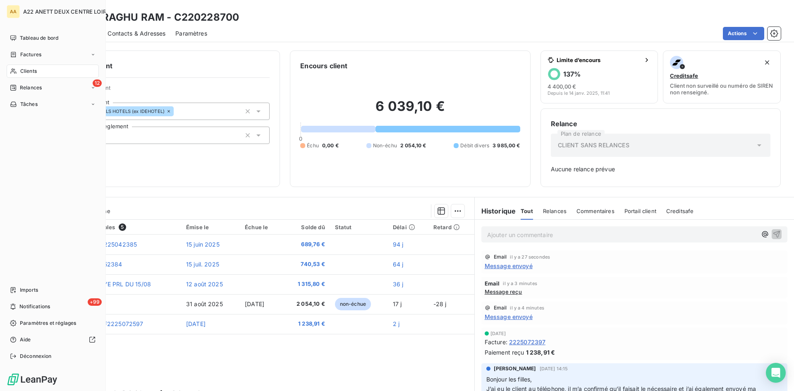
drag, startPoint x: 25, startPoint y: 70, endPoint x: 33, endPoint y: 65, distance: 9.8
click at [25, 70] on span "Clients" at bounding box center [28, 70] width 17 height 7
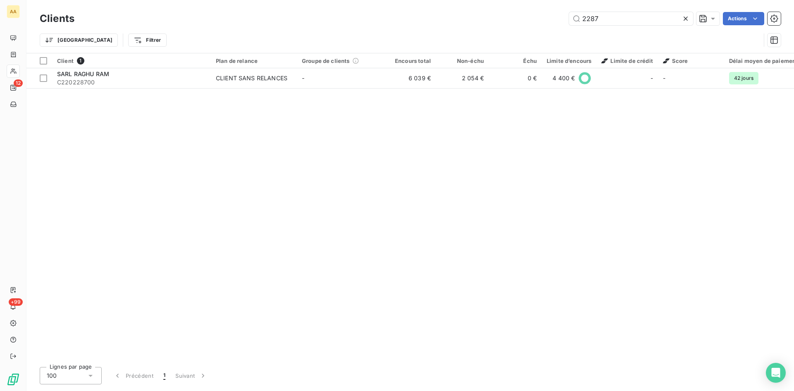
drag, startPoint x: 595, startPoint y: 21, endPoint x: 544, endPoint y: 21, distance: 51.7
click at [544, 21] on div "2287 Actions" at bounding box center [432, 18] width 696 height 13
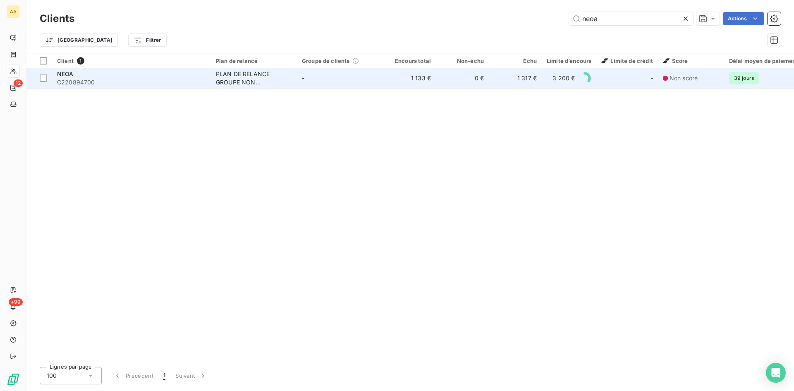
type input "neoa"
click at [242, 81] on div "PLAN DE RELANCE GROUPE NON AUTOMATIQUE" at bounding box center [254, 78] width 76 height 17
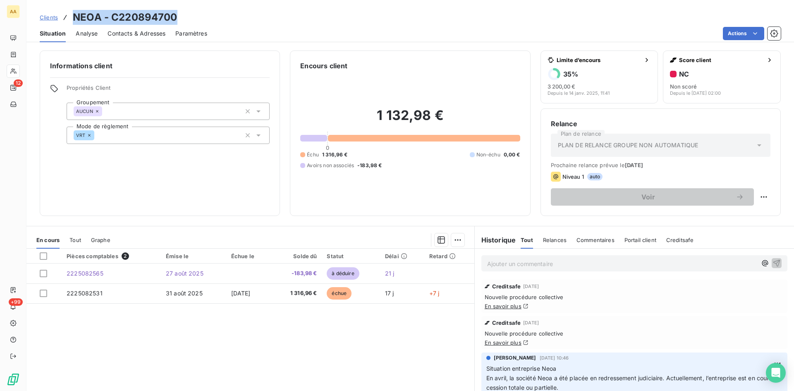
drag, startPoint x: 169, startPoint y: 22, endPoint x: 71, endPoint y: 17, distance: 98.1
click at [71, 17] on div "Clients NEOA - C220894700" at bounding box center [410, 17] width 768 height 15
copy h3 "NEOA - C220894700"
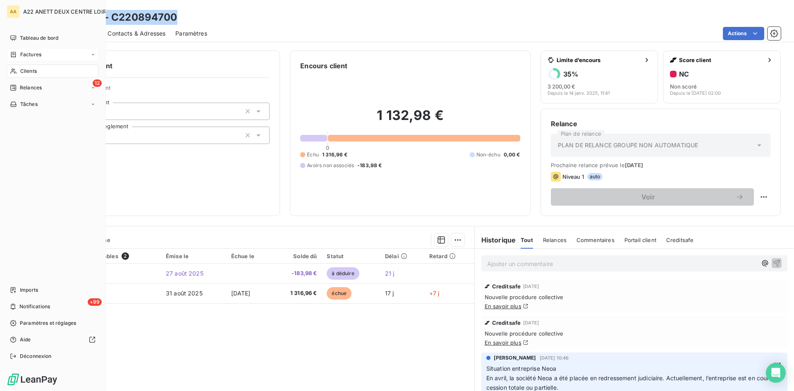
click at [22, 72] on span "Clients" at bounding box center [28, 70] width 17 height 7
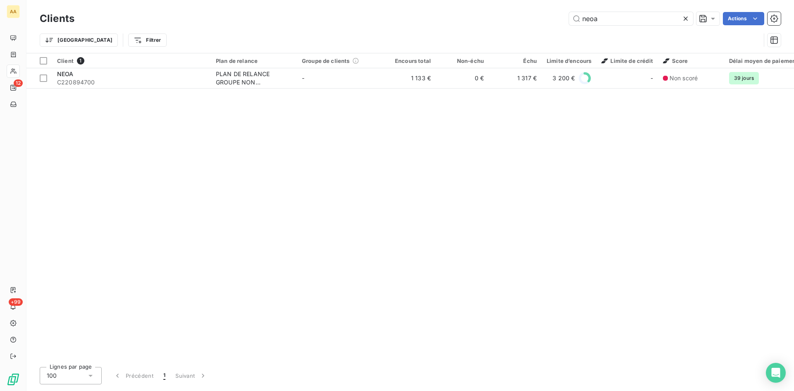
drag, startPoint x: 612, startPoint y: 25, endPoint x: 534, endPoint y: 25, distance: 78.6
click at [534, 25] on div "neoa Actions" at bounding box center [432, 18] width 696 height 13
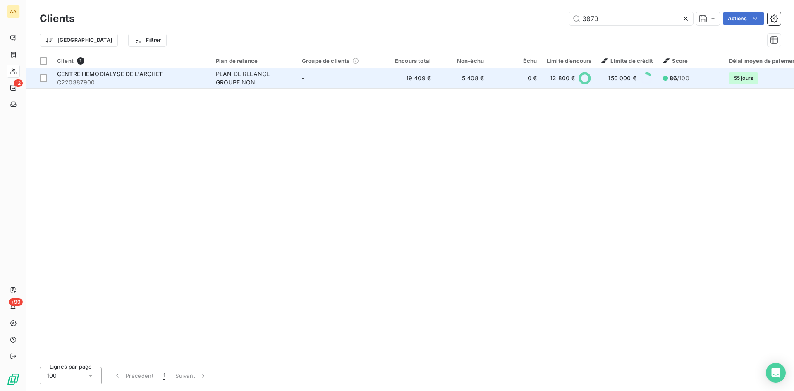
type input "3879"
click at [251, 77] on div "PLAN DE RELANCE GROUPE NON AUTOMATIQUE" at bounding box center [254, 78] width 76 height 17
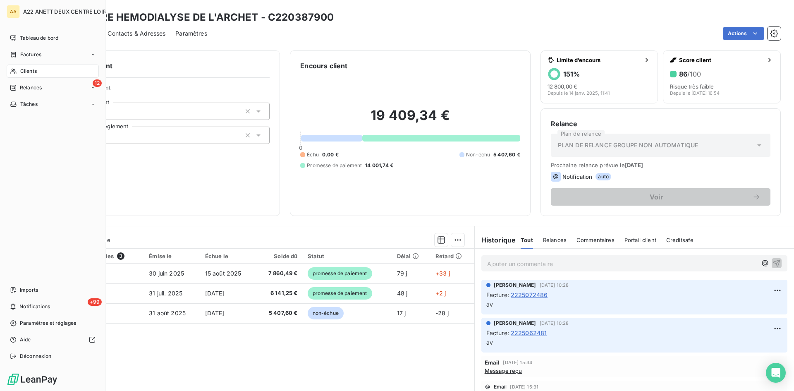
drag, startPoint x: 31, startPoint y: 72, endPoint x: 66, endPoint y: 69, distance: 35.7
click at [31, 72] on span "Clients" at bounding box center [28, 70] width 17 height 7
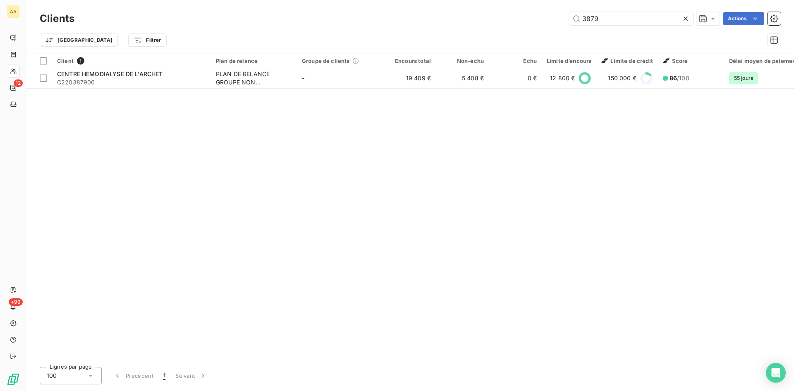
drag, startPoint x: 560, startPoint y: 22, endPoint x: 536, endPoint y: 27, distance: 24.5
click at [537, 25] on div "3879 Actions" at bounding box center [432, 18] width 696 height 13
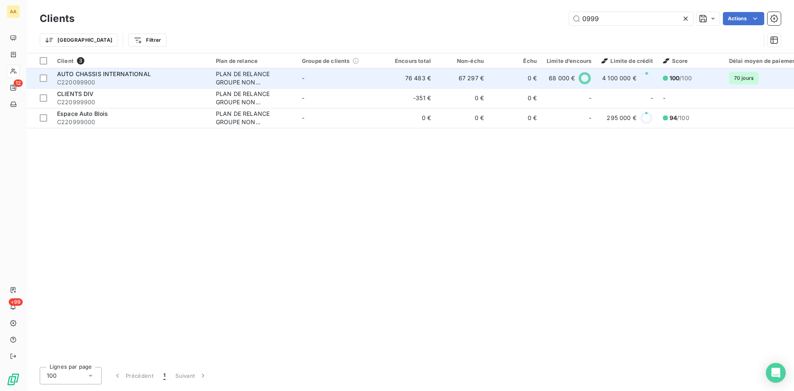
type input "0999"
click at [250, 79] on div "PLAN DE RELANCE GROUPE NON AUTOMATIQUE" at bounding box center [254, 78] width 76 height 17
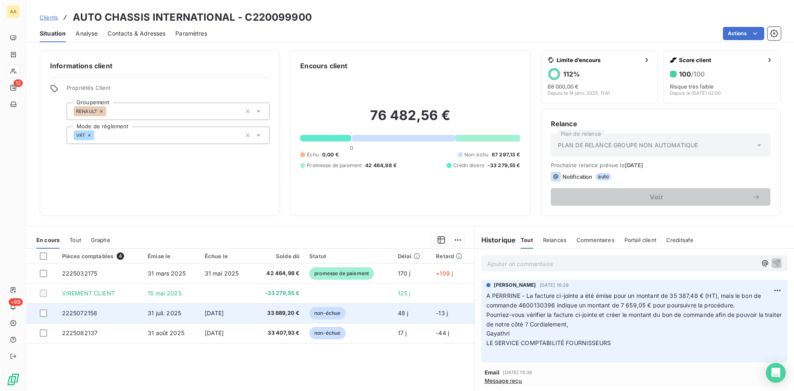
click at [86, 311] on span "2225072158" at bounding box center [80, 312] width 36 height 7
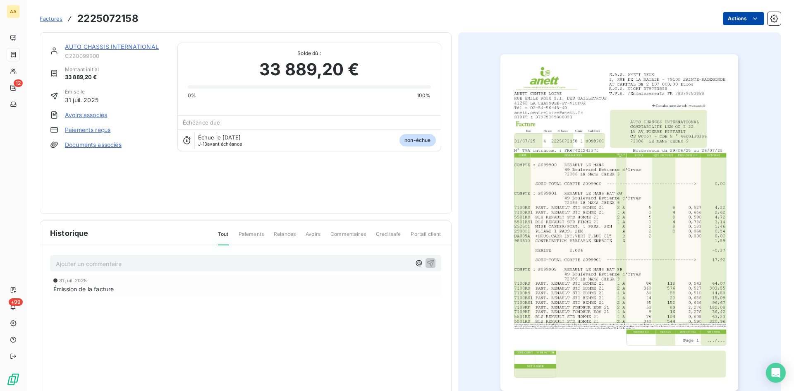
click at [722, 21] on html "AA 12 +99 Factures 2225072158 Actions AUTO CHASSIS INTERNATIONAL C220099900 Mon…" at bounding box center [397, 195] width 794 height 391
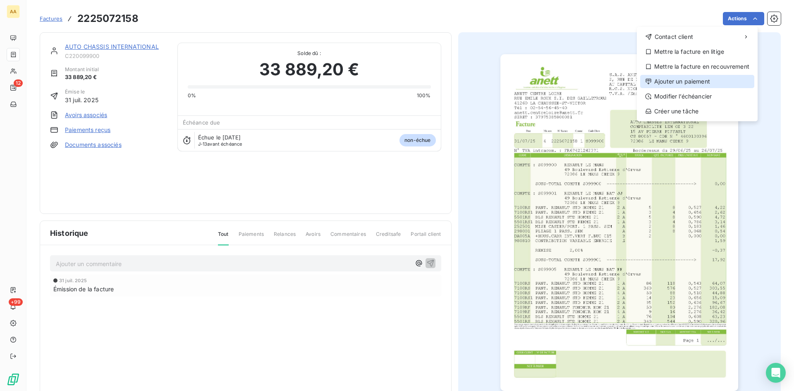
click at [684, 79] on div "Ajouter un paiement" at bounding box center [697, 81] width 114 height 13
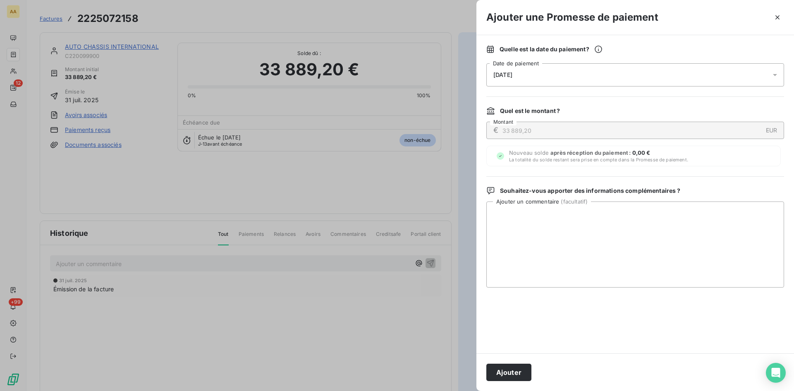
click at [512, 74] on span "[DATE]" at bounding box center [502, 75] width 19 height 7
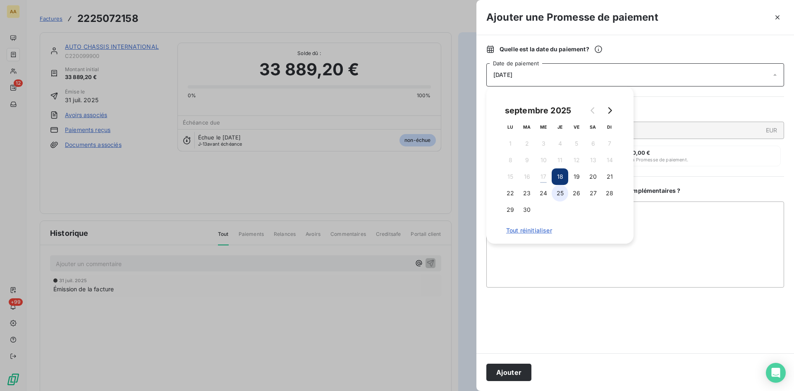
click at [559, 194] on button "25" at bounding box center [560, 193] width 17 height 17
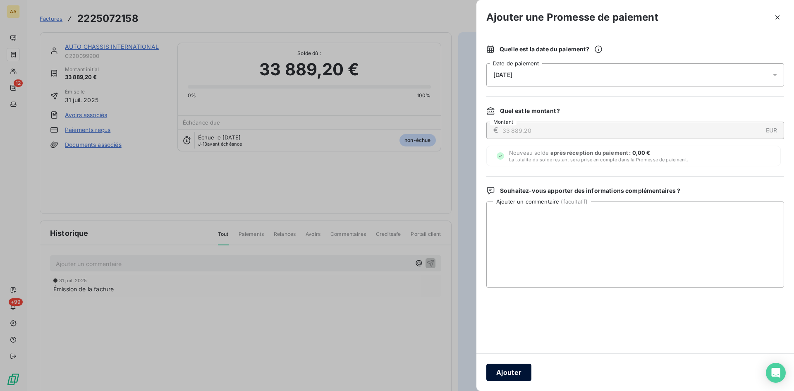
click at [516, 373] on button "Ajouter" at bounding box center [508, 371] width 45 height 17
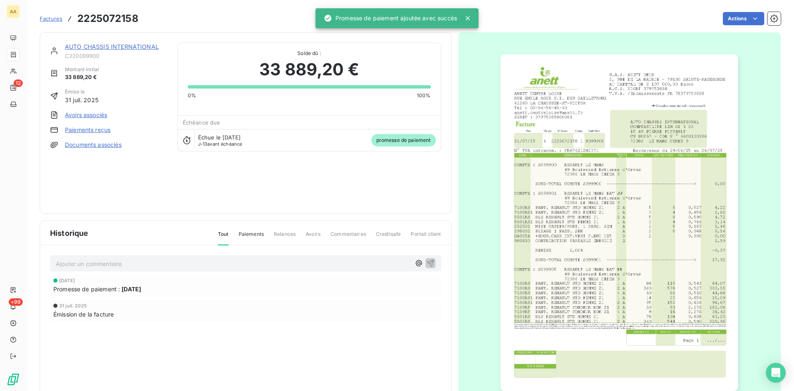
click at [242, 263] on p "Ajouter un commentaire ﻿" at bounding box center [233, 263] width 355 height 10
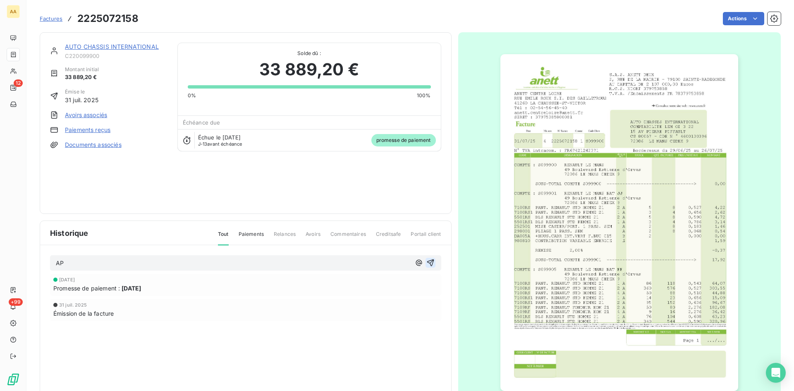
click at [427, 260] on icon "button" at bounding box center [430, 262] width 8 height 8
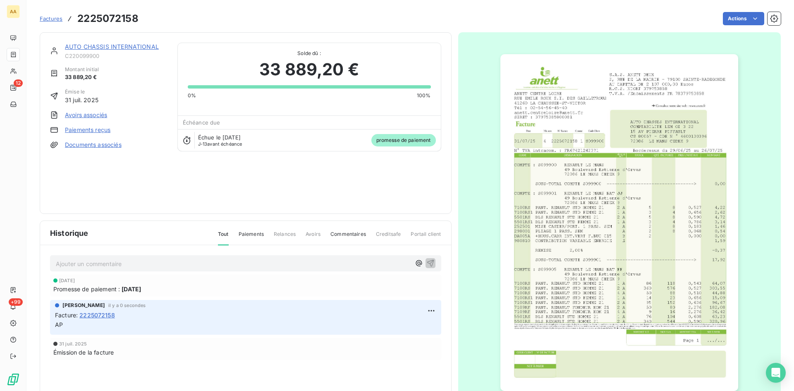
click at [78, 44] on link "AUTO CHASSIS INTERNATIONAL" at bounding box center [112, 46] width 94 height 7
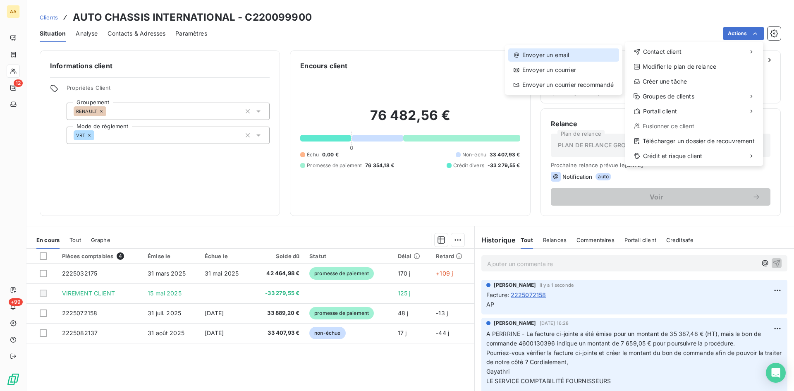
click at [529, 55] on div "Envoyer un email" at bounding box center [563, 54] width 111 height 13
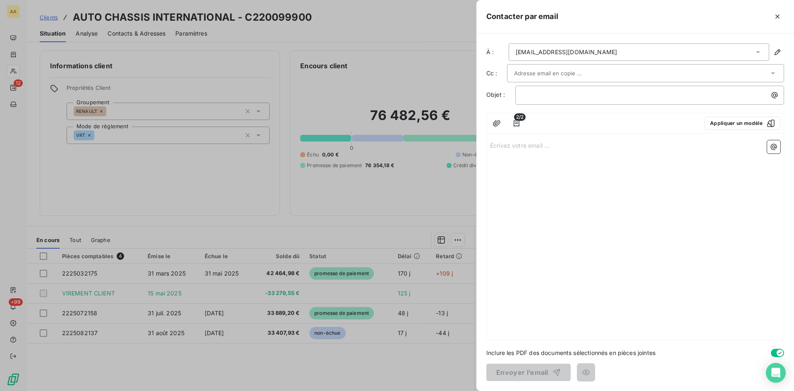
click at [545, 74] on input "text" at bounding box center [558, 73] width 89 height 12
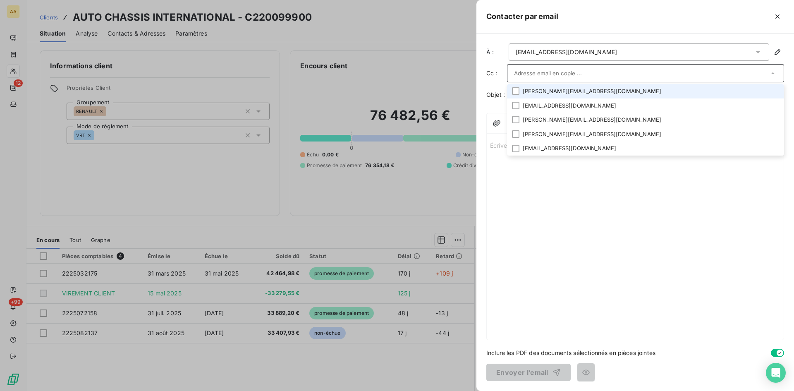
paste input "[EMAIL_ADDRESS][DOMAIN_NAME]"
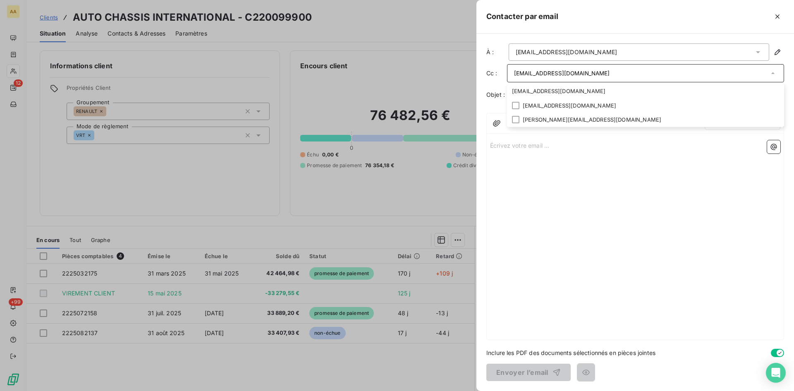
type input "[EMAIL_ADDRESS][DOMAIN_NAME]"
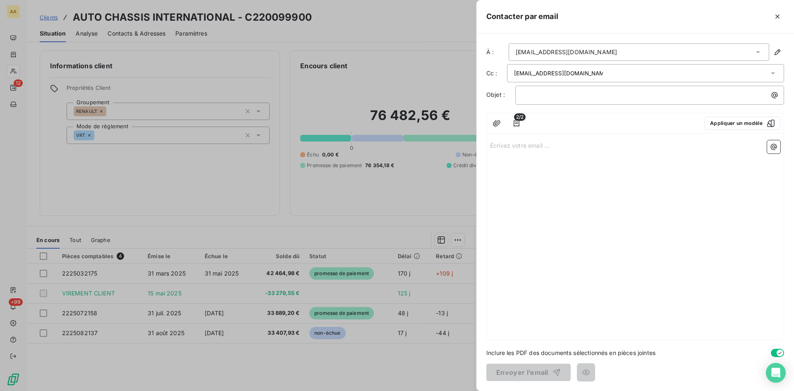
click at [513, 147] on p "Écrivez votre email ... ﻿" at bounding box center [635, 145] width 290 height 10
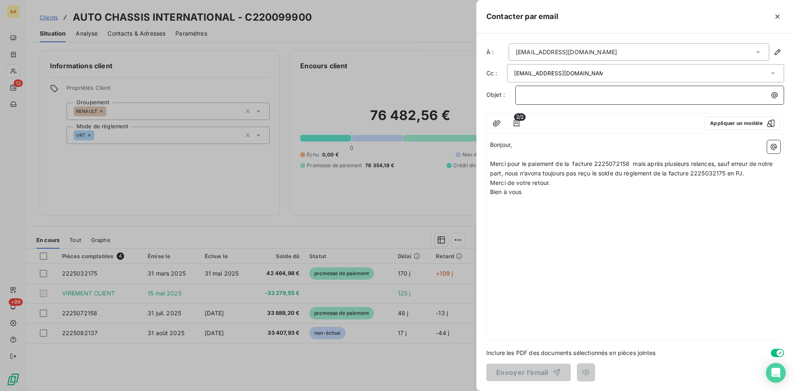
click at [528, 90] on p "﻿" at bounding box center [651, 95] width 259 height 10
click at [500, 120] on icon "button" at bounding box center [497, 123] width 8 height 8
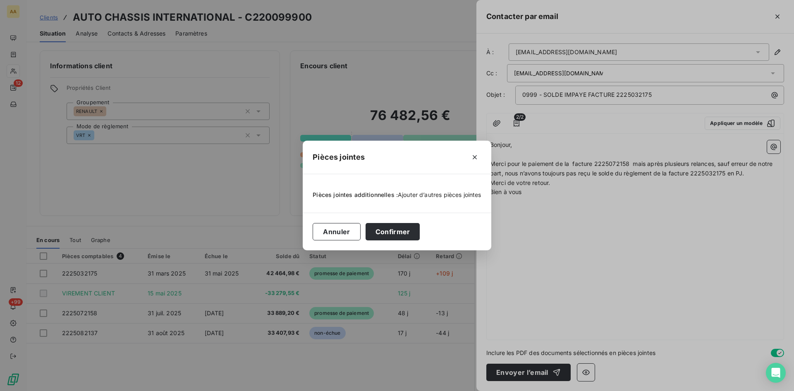
click at [413, 194] on span "Ajouter d’autres pièces jointes" at bounding box center [440, 194] width 84 height 7
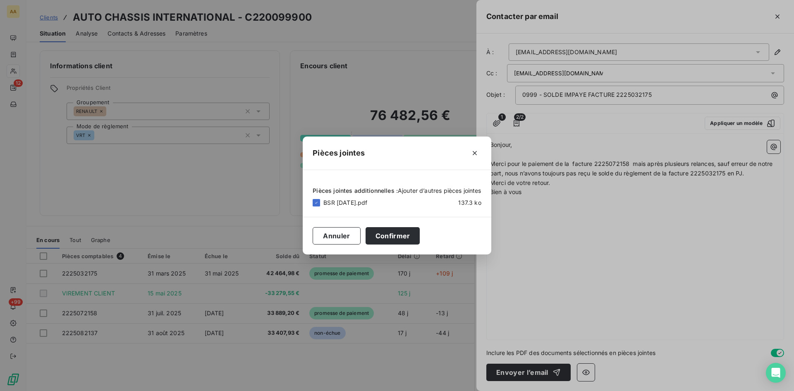
click at [419, 188] on span "Ajouter d’autres pièces jointes" at bounding box center [440, 190] width 84 height 7
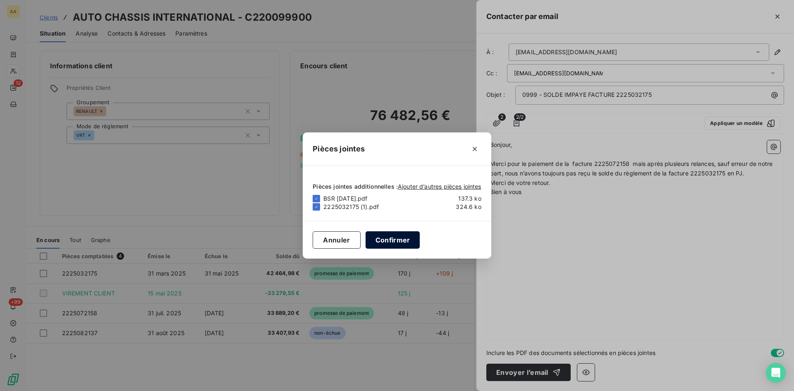
click at [397, 235] on button "Confirmer" at bounding box center [393, 239] width 55 height 17
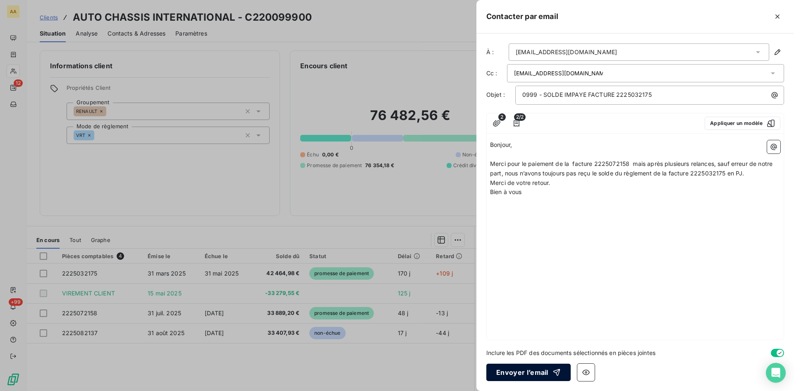
click at [525, 368] on button "Envoyer l’email" at bounding box center [528, 371] width 84 height 17
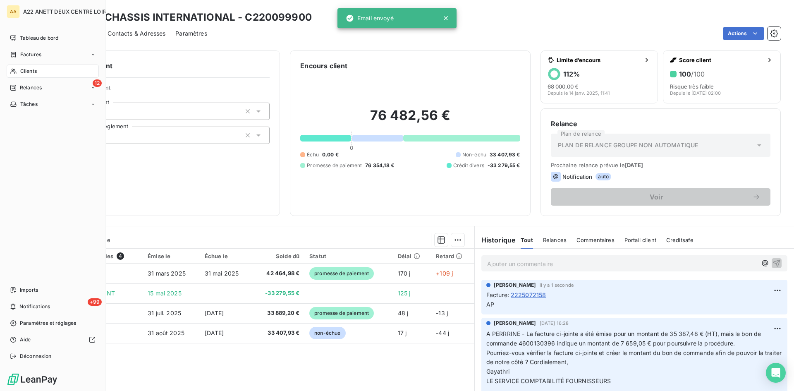
click at [29, 72] on span "Clients" at bounding box center [28, 70] width 17 height 7
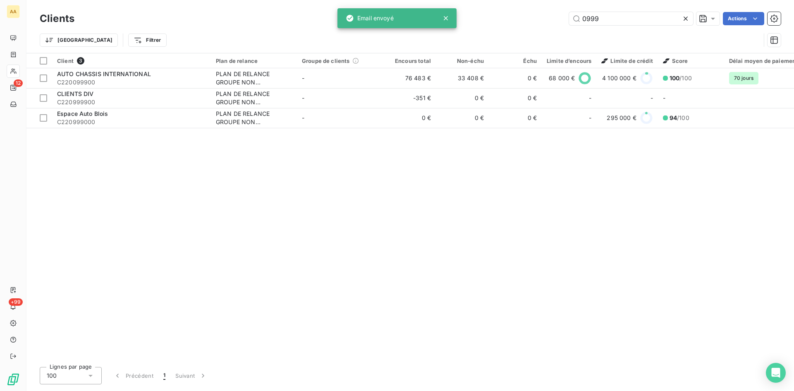
drag, startPoint x: 577, startPoint y: 21, endPoint x: 554, endPoint y: 22, distance: 23.2
click at [554, 22] on div "0999 Actions" at bounding box center [432, 18] width 696 height 13
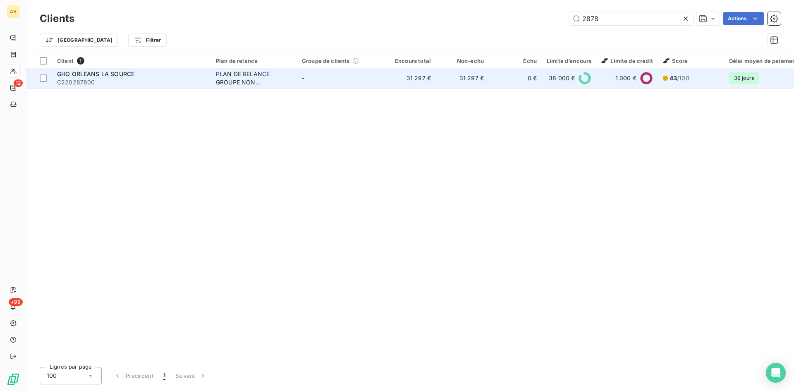
type input "2878"
click at [208, 77] on td "GHO ORLEANS LA SOURCE C220287800" at bounding box center [131, 78] width 159 height 20
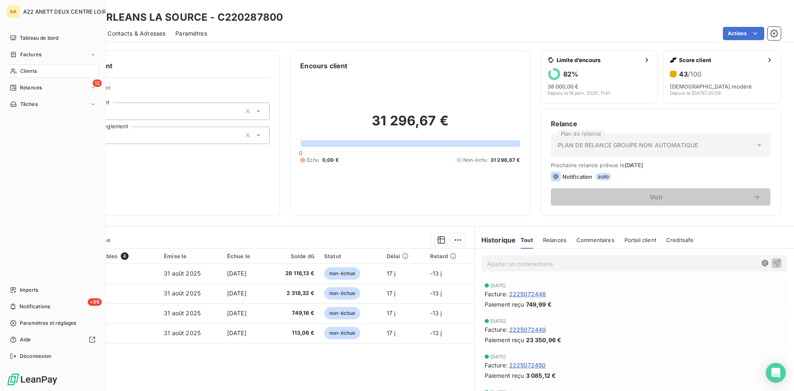
click at [25, 72] on span "Clients" at bounding box center [28, 70] width 17 height 7
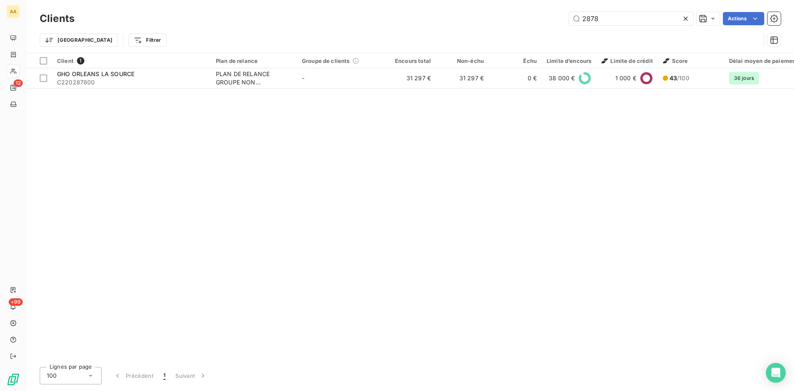
drag, startPoint x: 598, startPoint y: 22, endPoint x: 545, endPoint y: 22, distance: 53.8
click at [545, 22] on div "2878 Actions" at bounding box center [432, 18] width 696 height 13
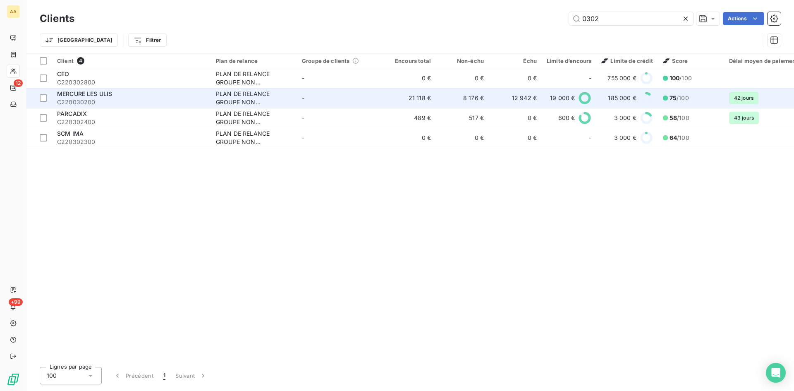
type input "0302"
click at [238, 103] on div "PLAN DE RELANCE GROUPE NON AUTOMATIQUE" at bounding box center [254, 98] width 76 height 17
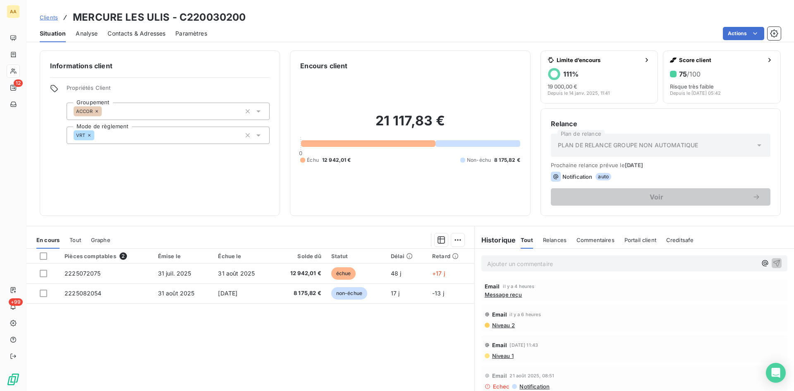
click at [498, 261] on p "Ajouter un commentaire ﻿" at bounding box center [622, 263] width 270 height 10
click at [772, 265] on icon "button" at bounding box center [776, 262] width 8 height 8
